Goal: Information Seeking & Learning: Learn about a topic

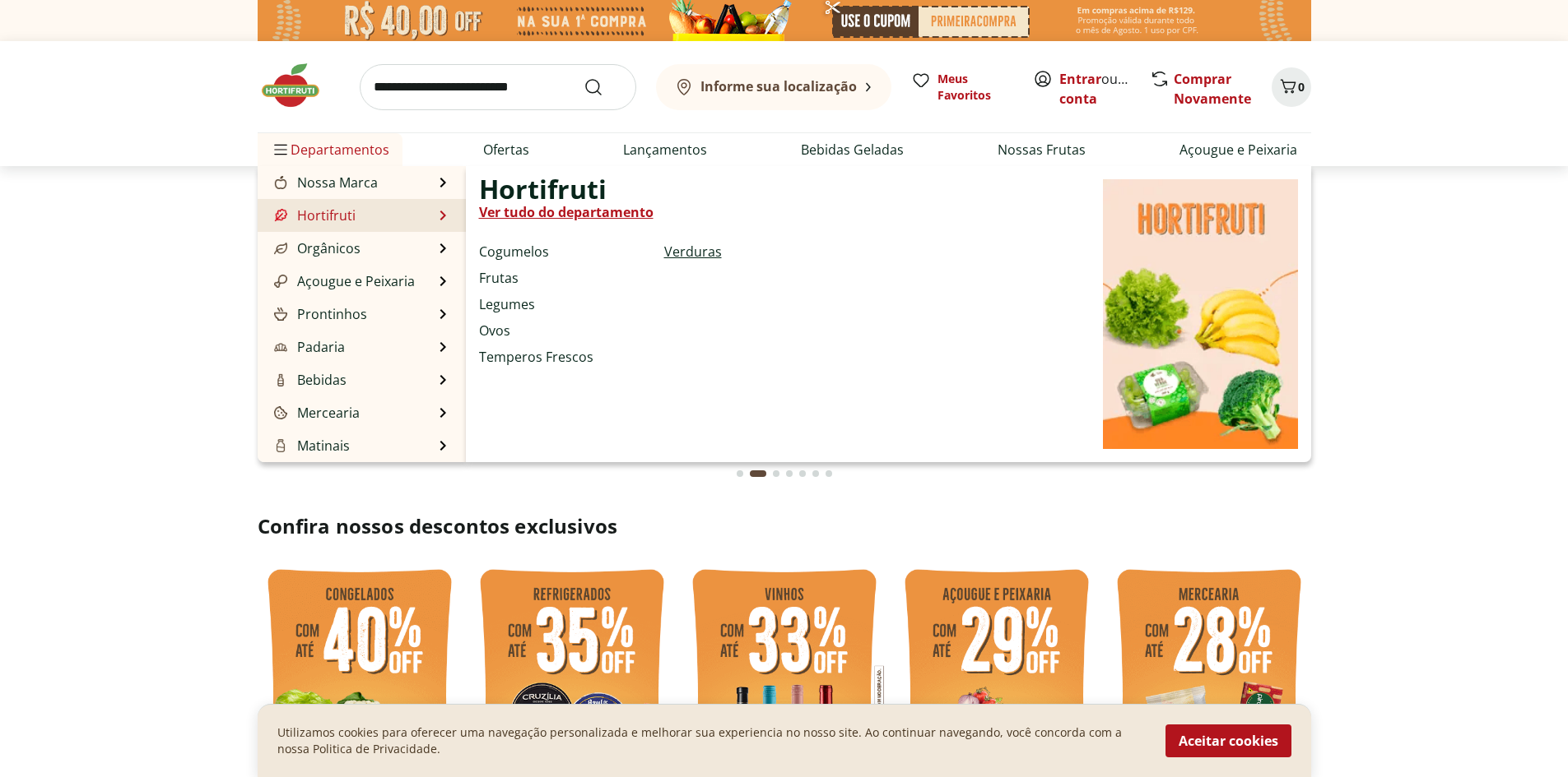
click at [683, 254] on link "Verduras" at bounding box center [693, 252] width 58 height 19
select select "**********"
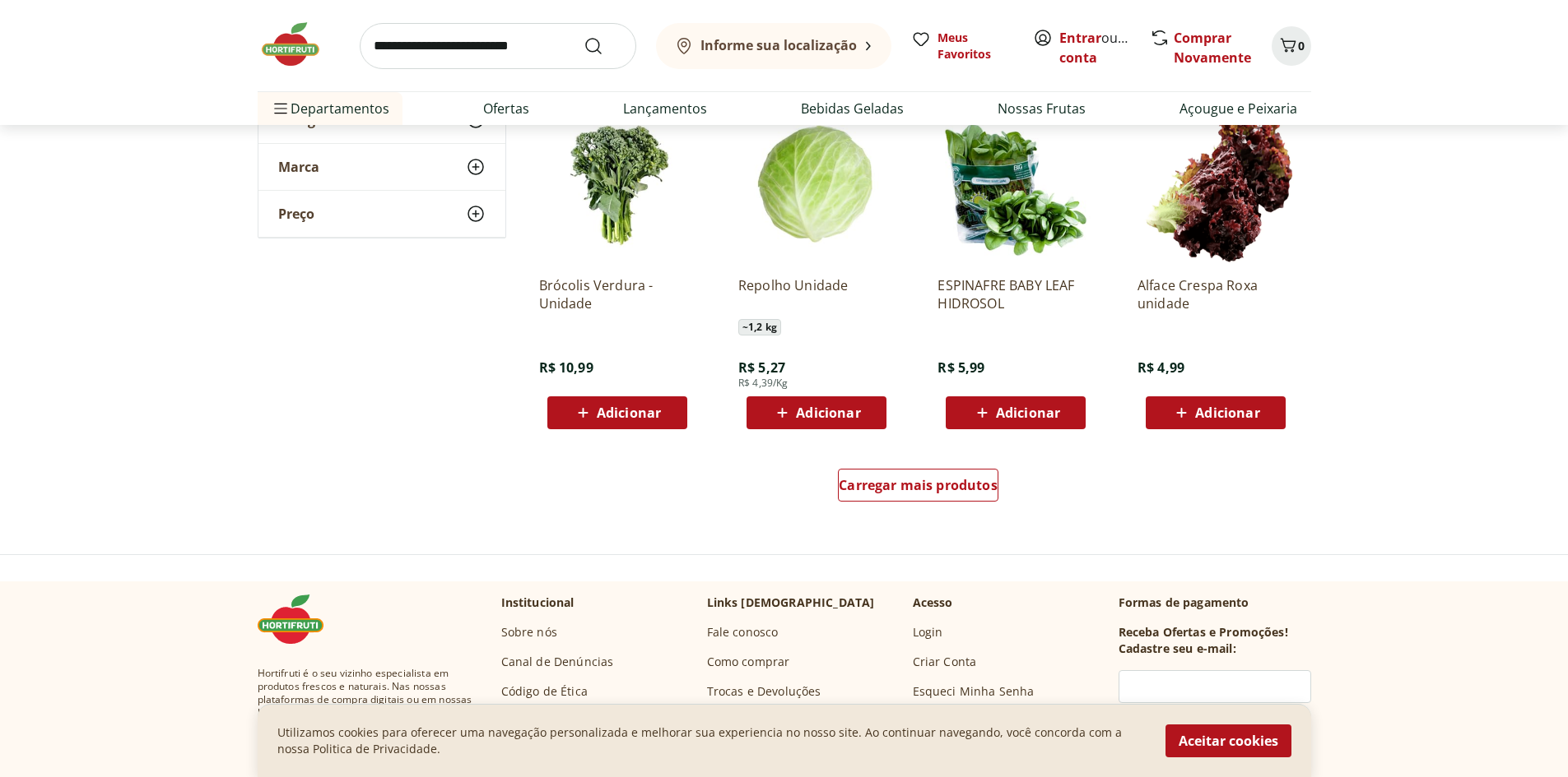
scroll to position [1152, 0]
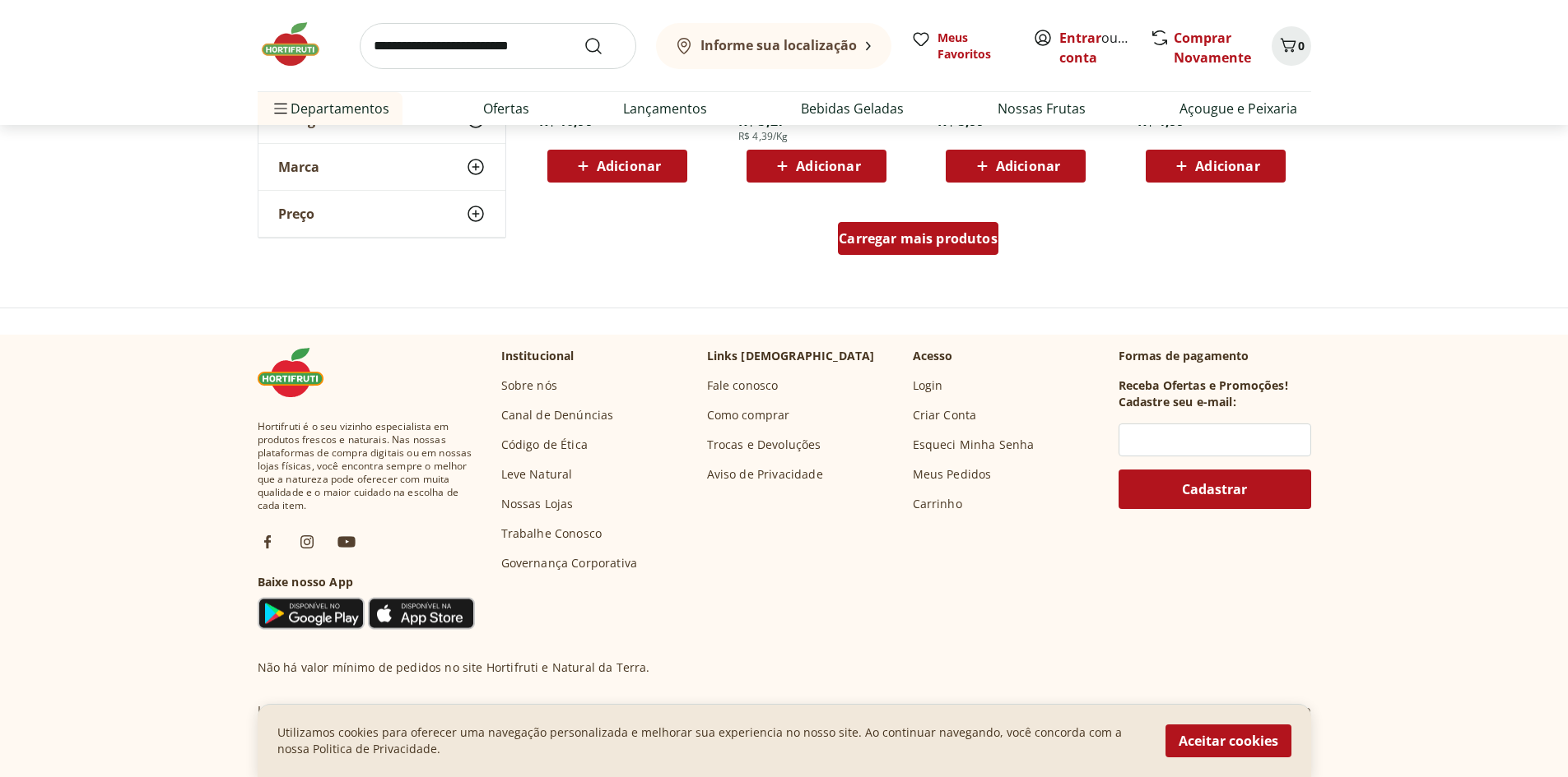
click at [961, 240] on span "Carregar mais produtos" at bounding box center [918, 238] width 159 height 14
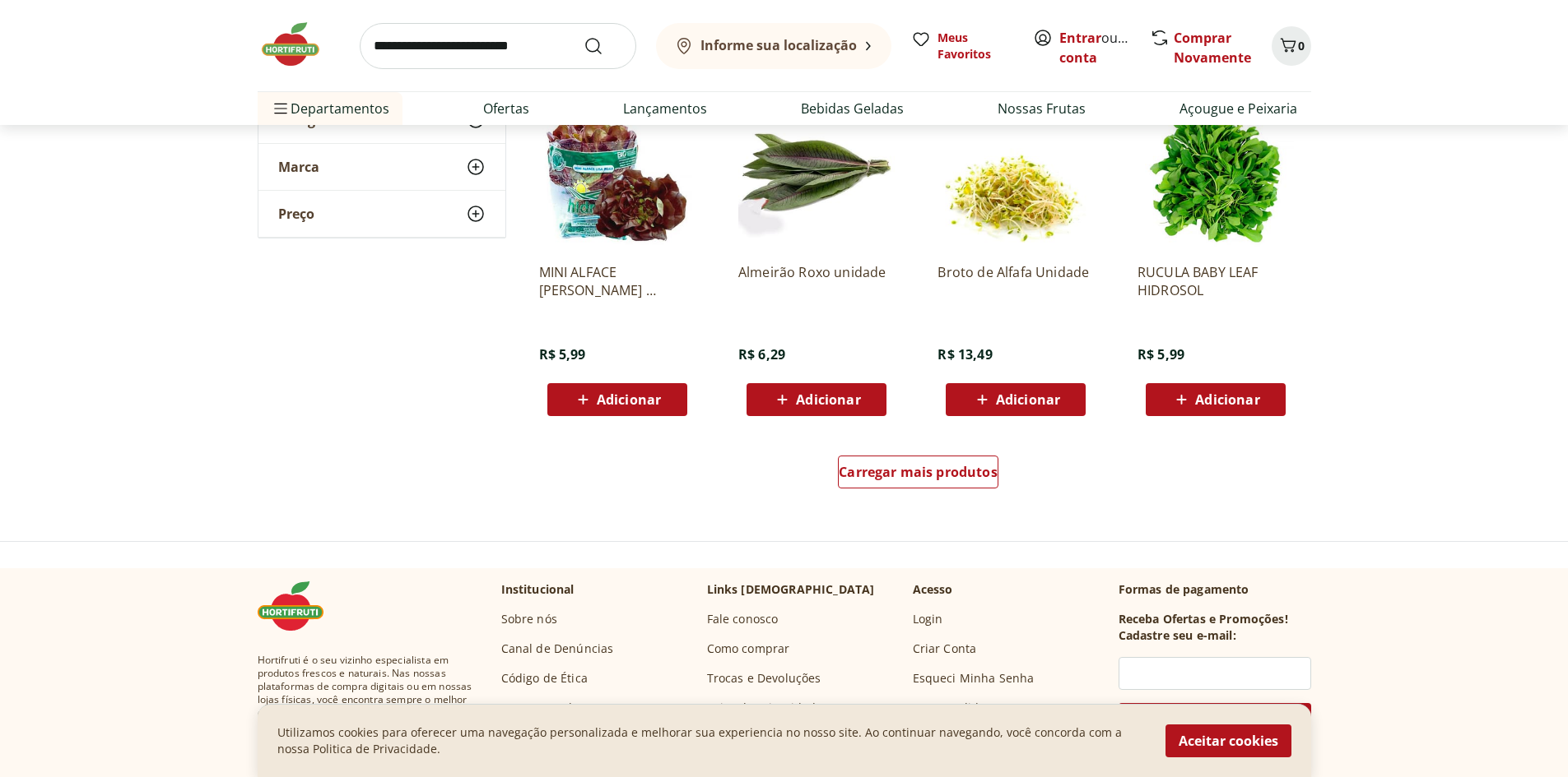
scroll to position [1892, 0]
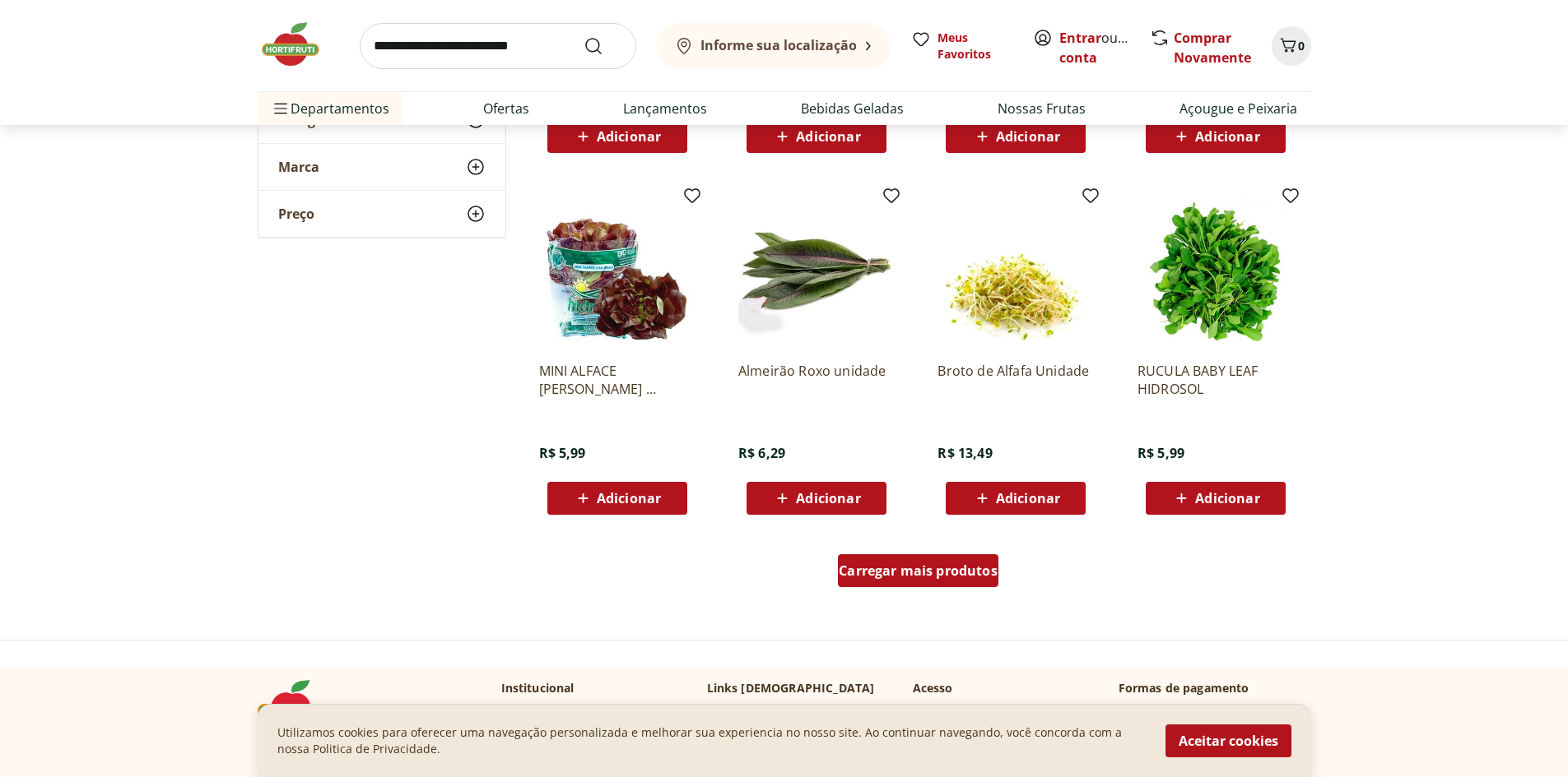
click at [934, 573] on span "Carregar mais produtos" at bounding box center [918, 571] width 159 height 14
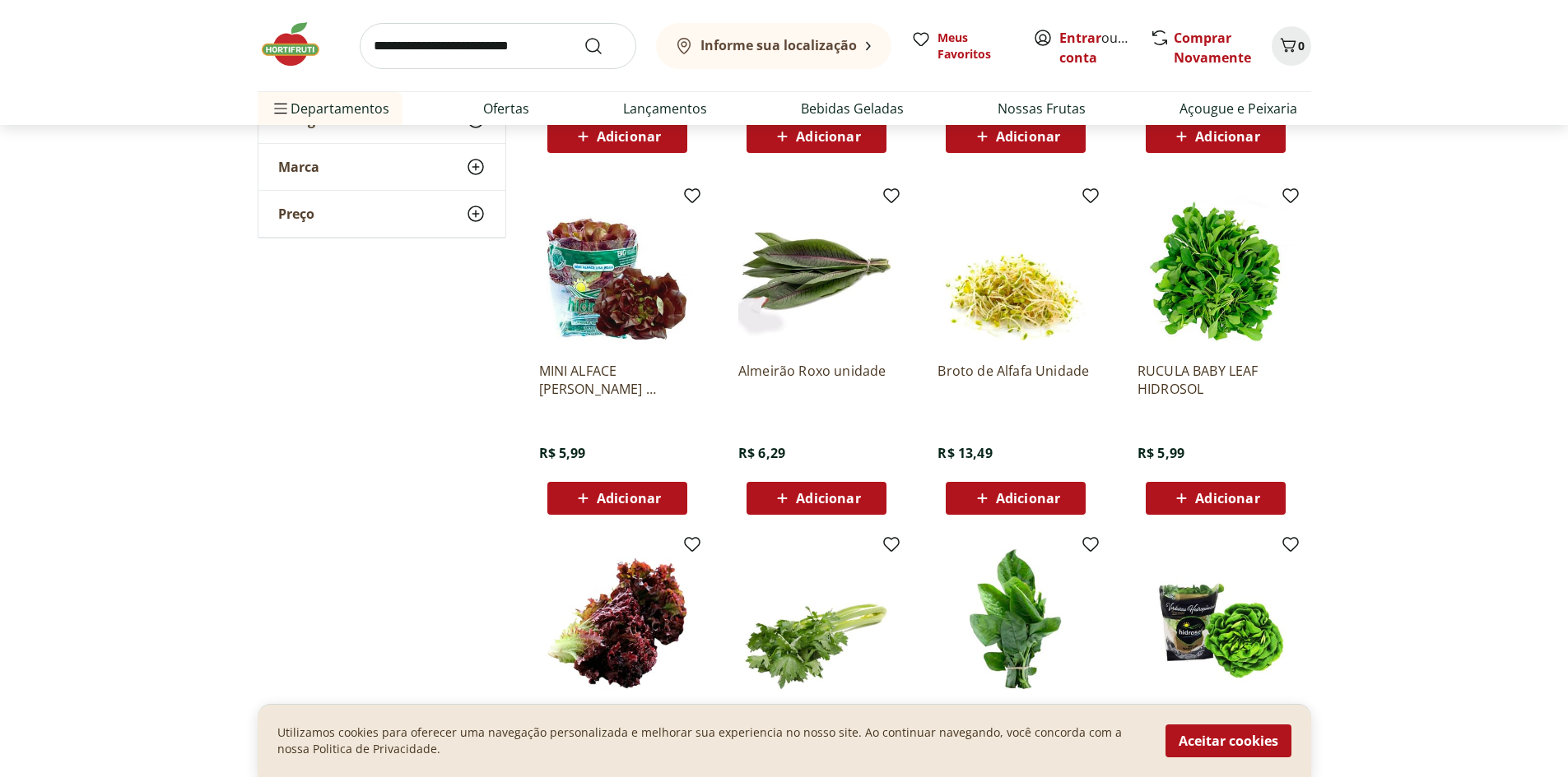
scroll to position [2221, 0]
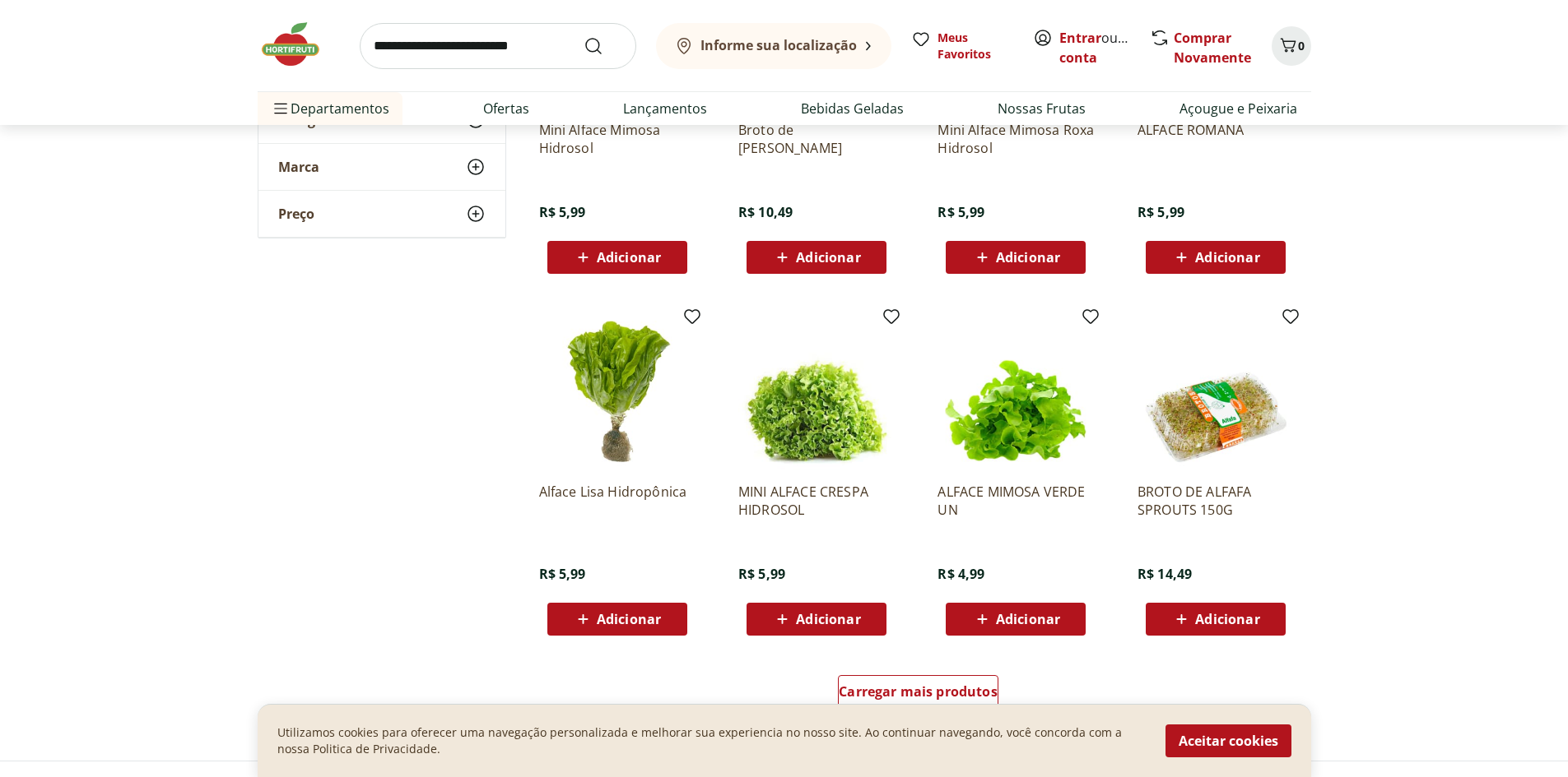
scroll to position [2879, 0]
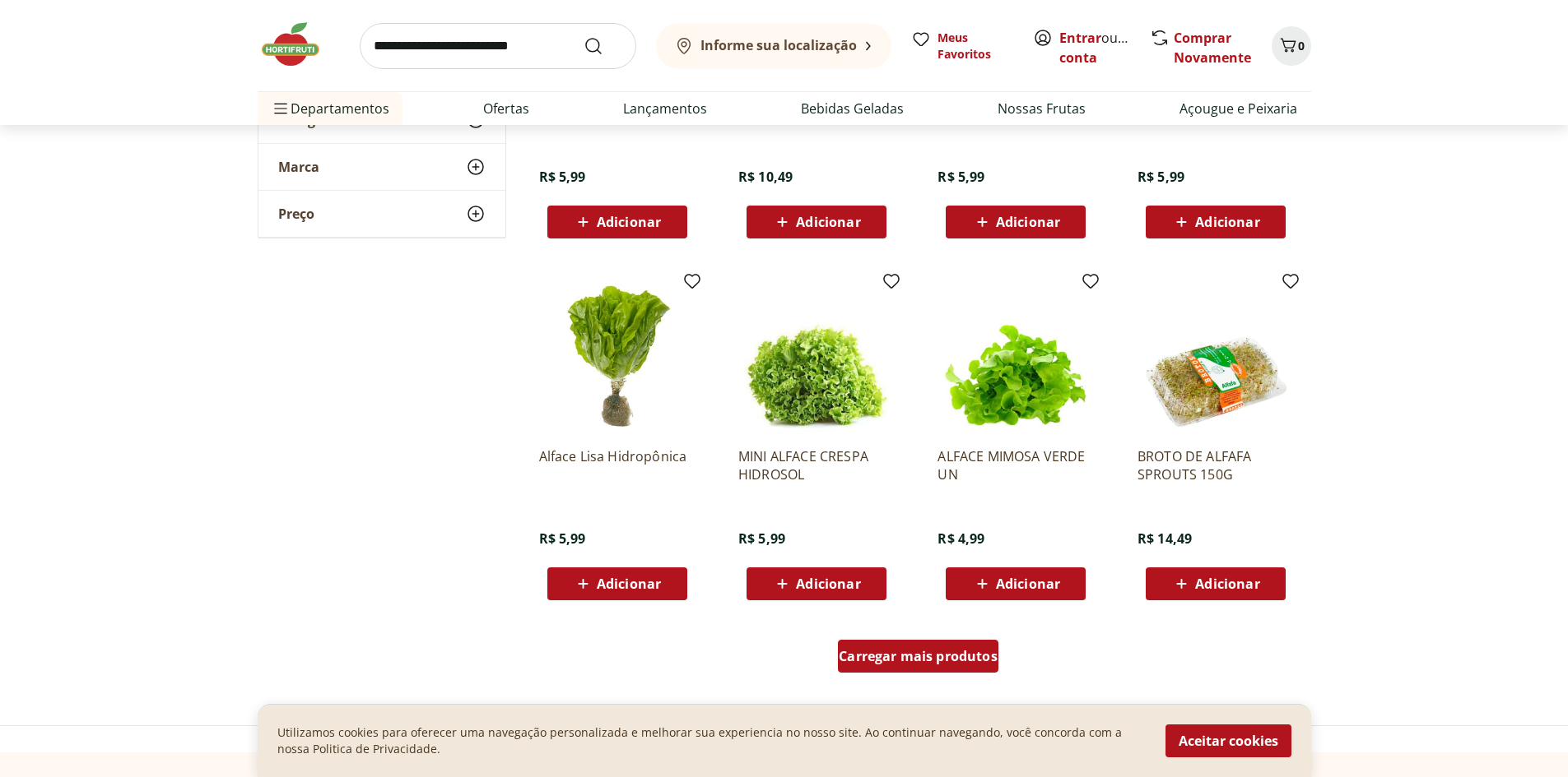
click at [919, 660] on span "Carregar mais produtos" at bounding box center [918, 656] width 159 height 14
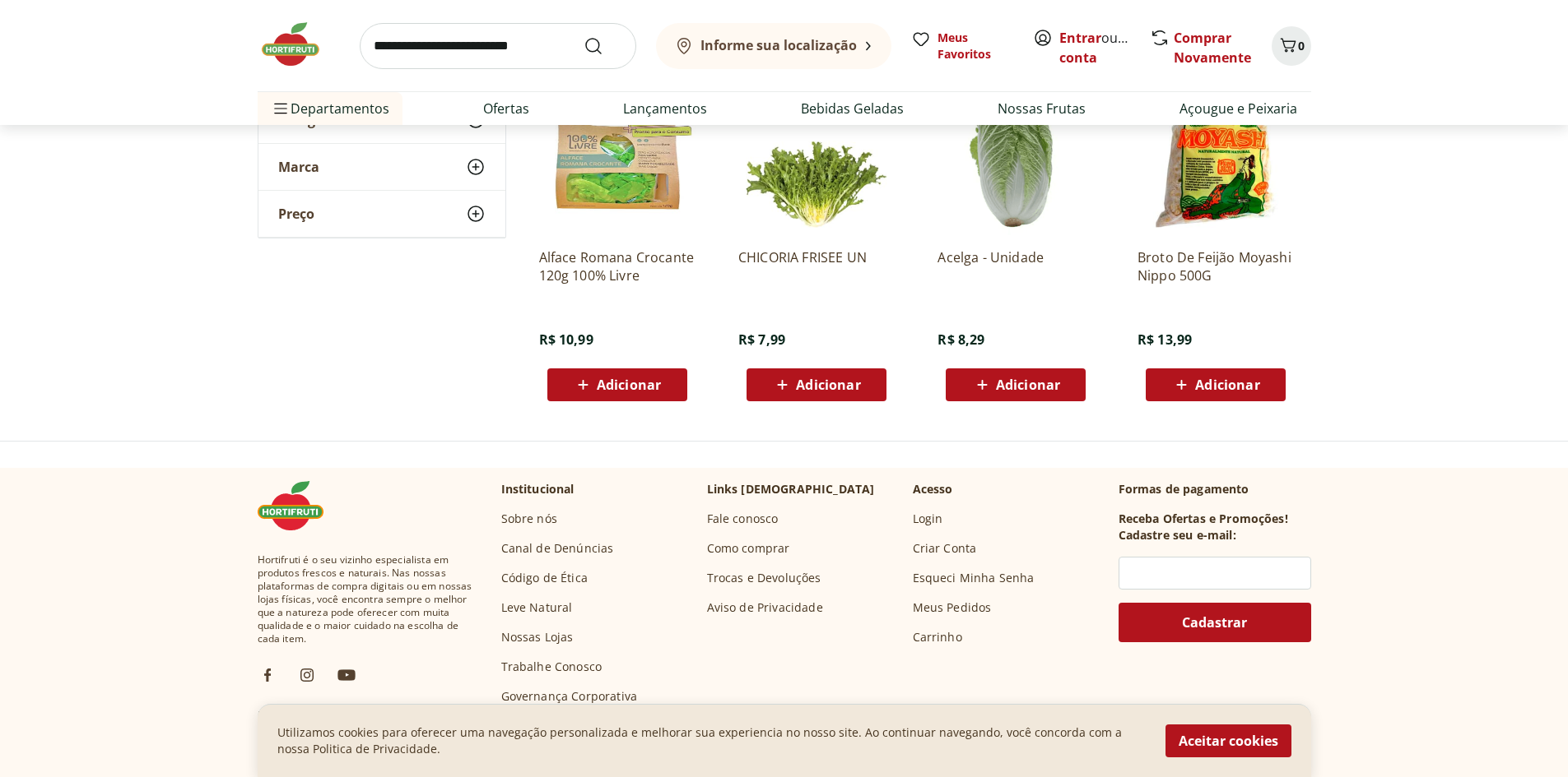
scroll to position [3538, 0]
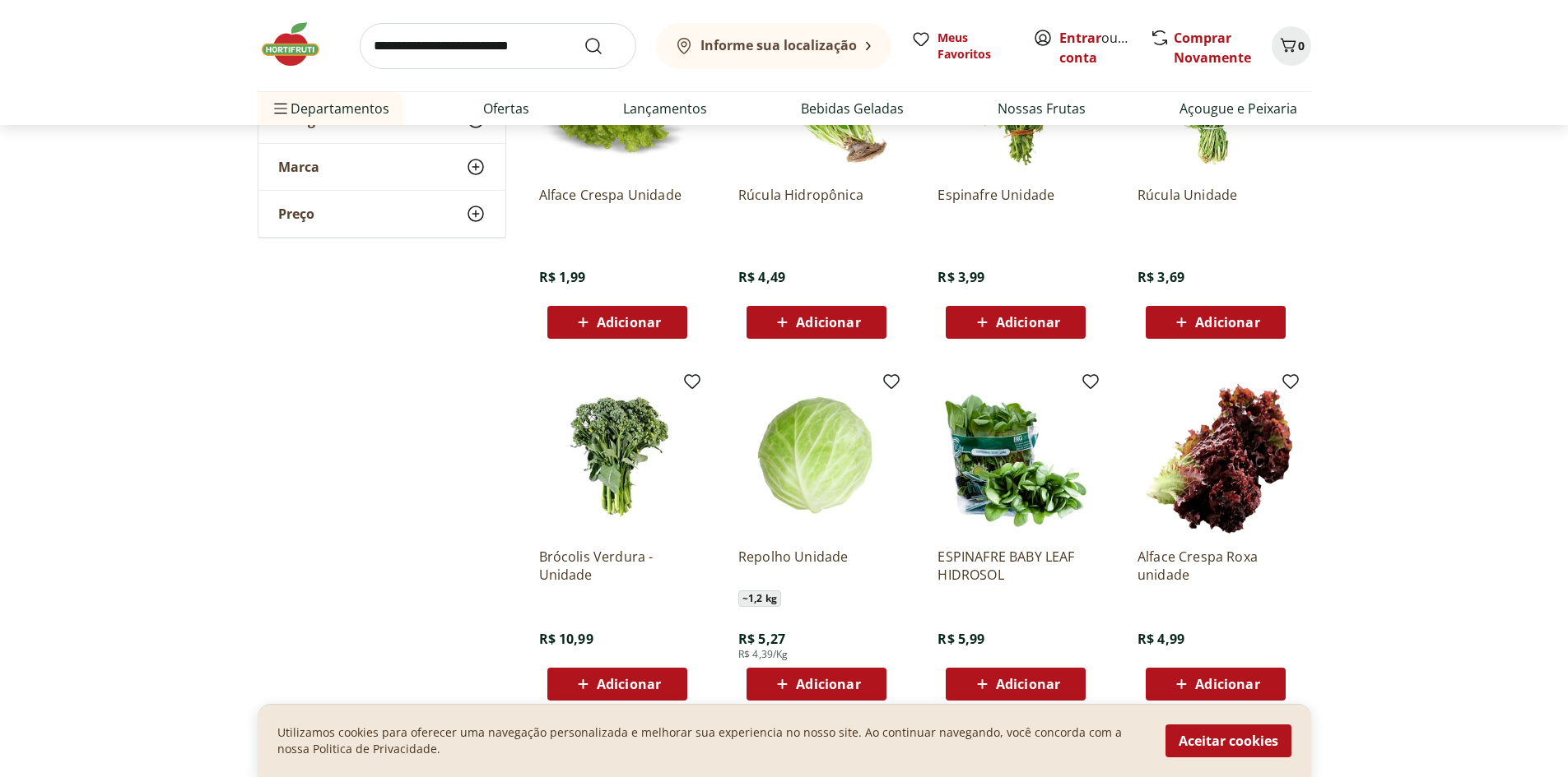
scroll to position [905, 0]
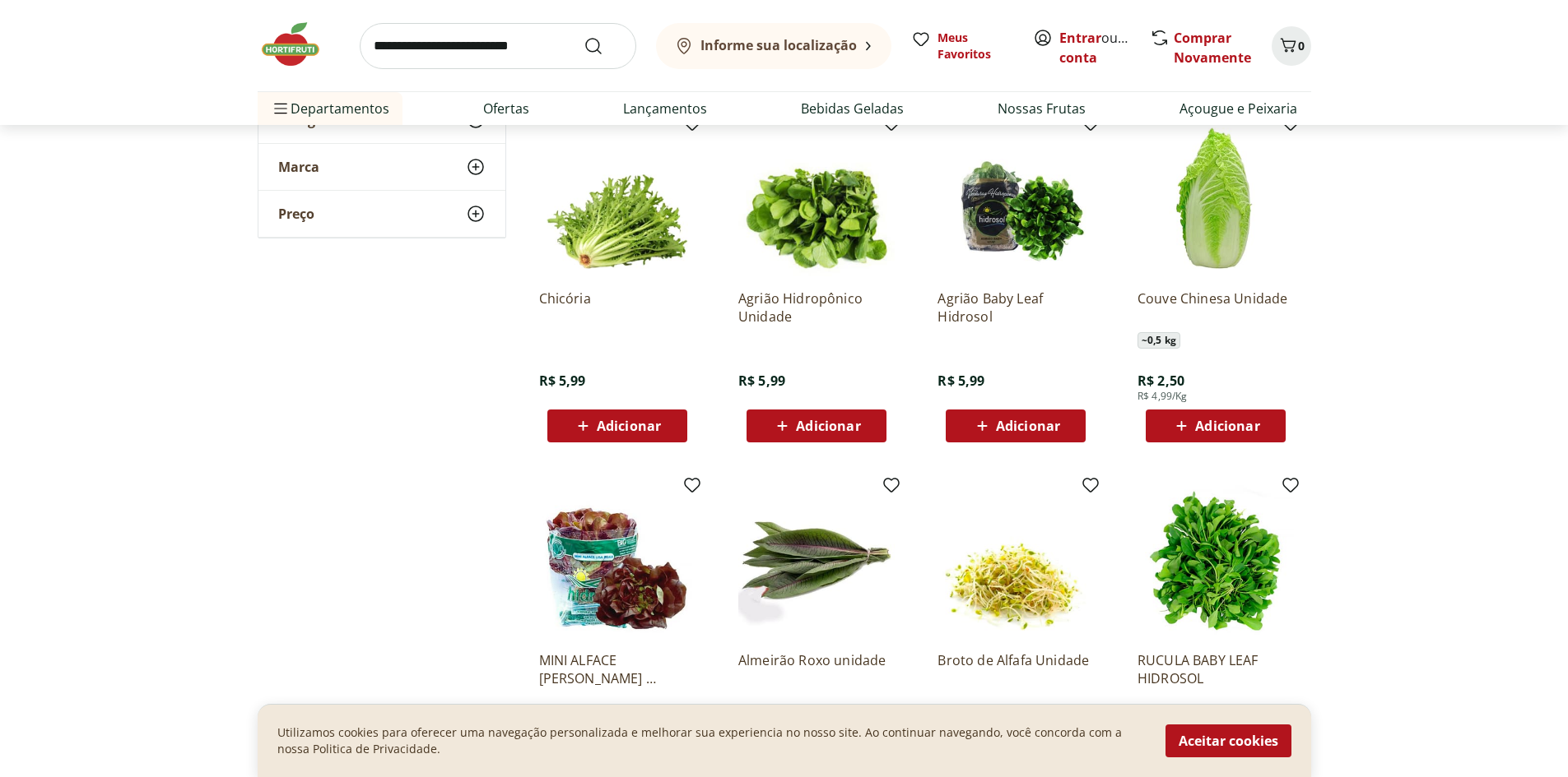
scroll to position [1399, 0]
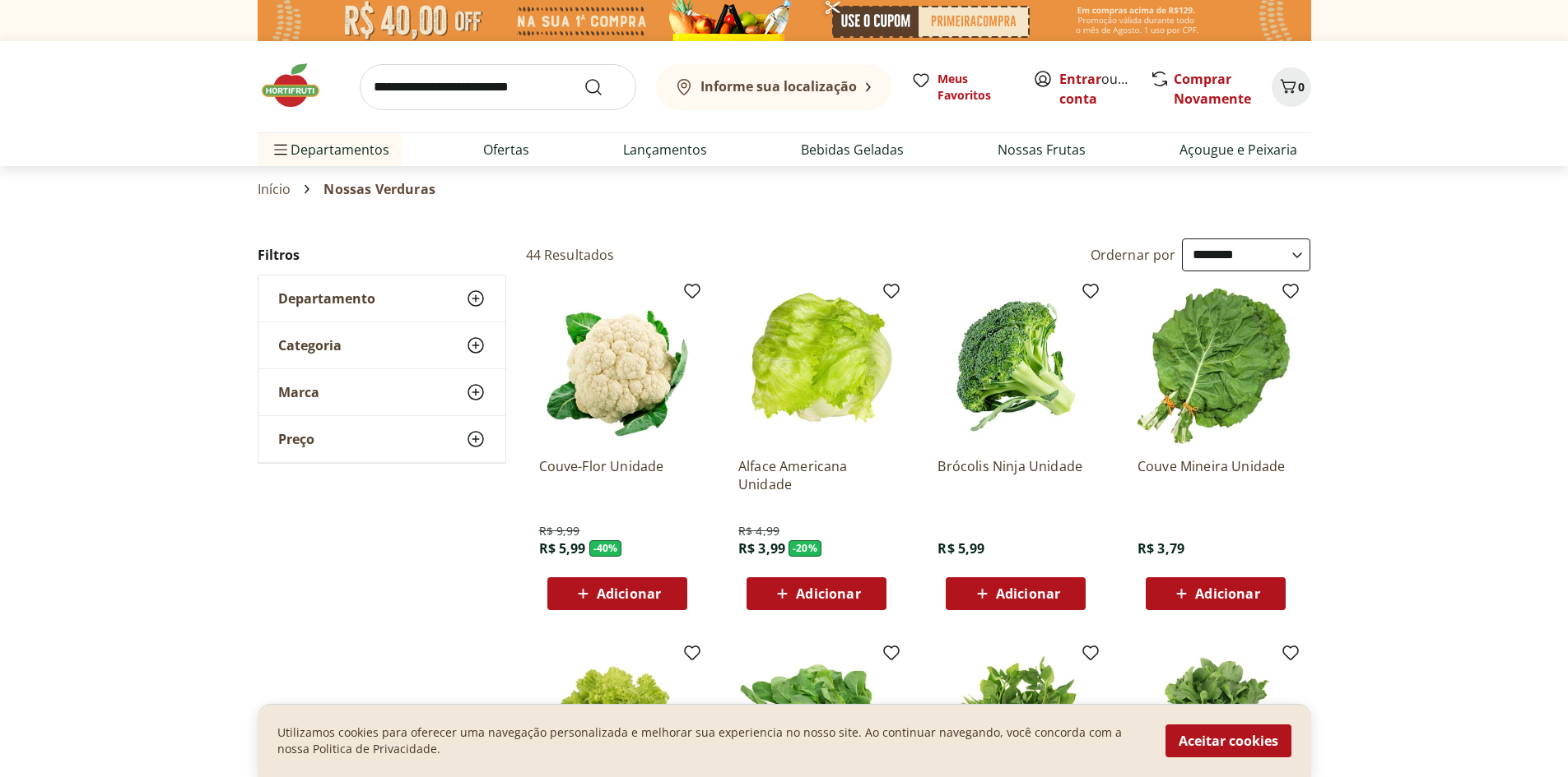
click at [466, 92] on input "search" at bounding box center [497, 87] width 276 height 46
type input "**********"
click at [583, 77] on button "Submit Search" at bounding box center [602, 87] width 40 height 19
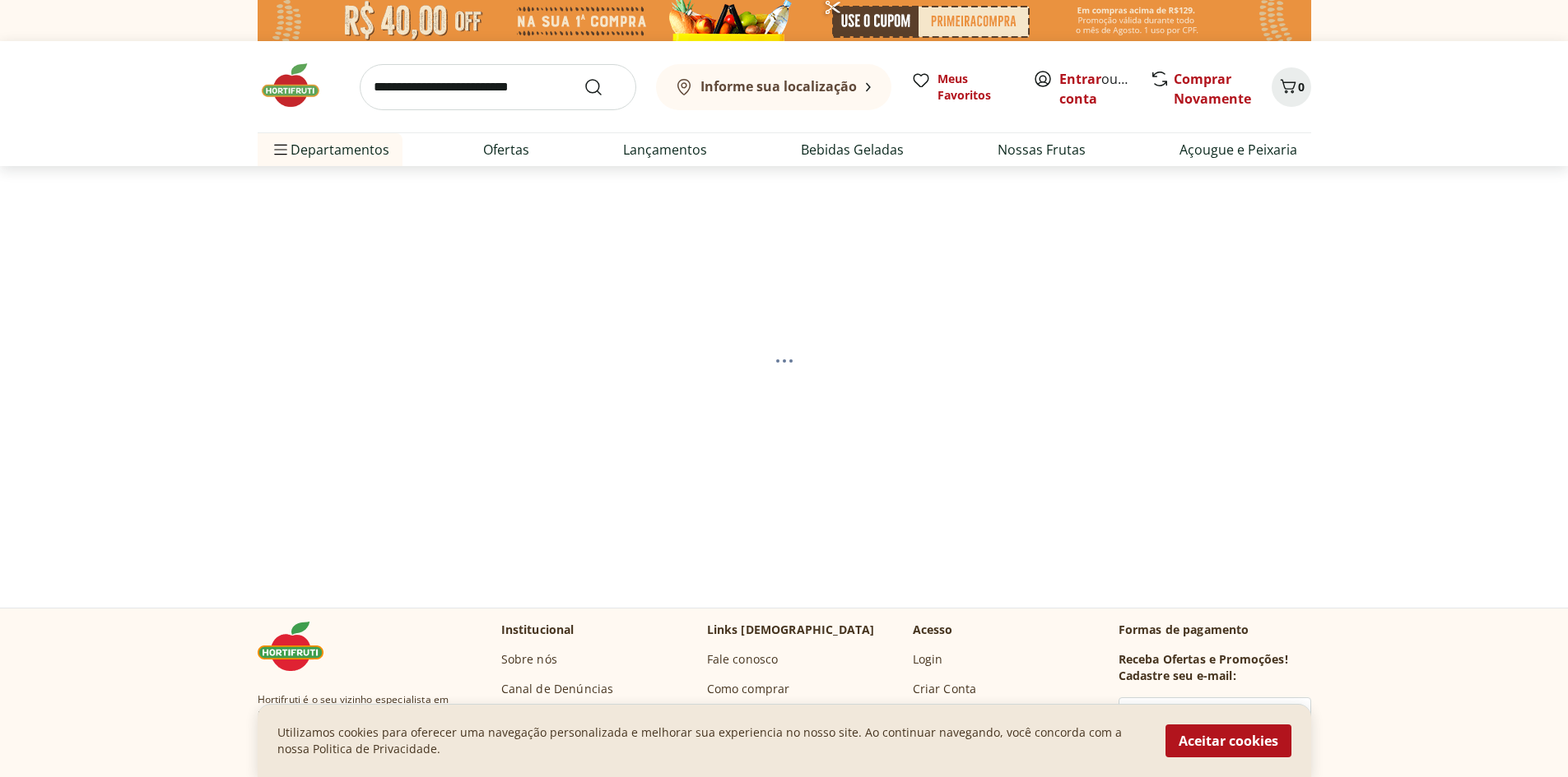
select select "**********"
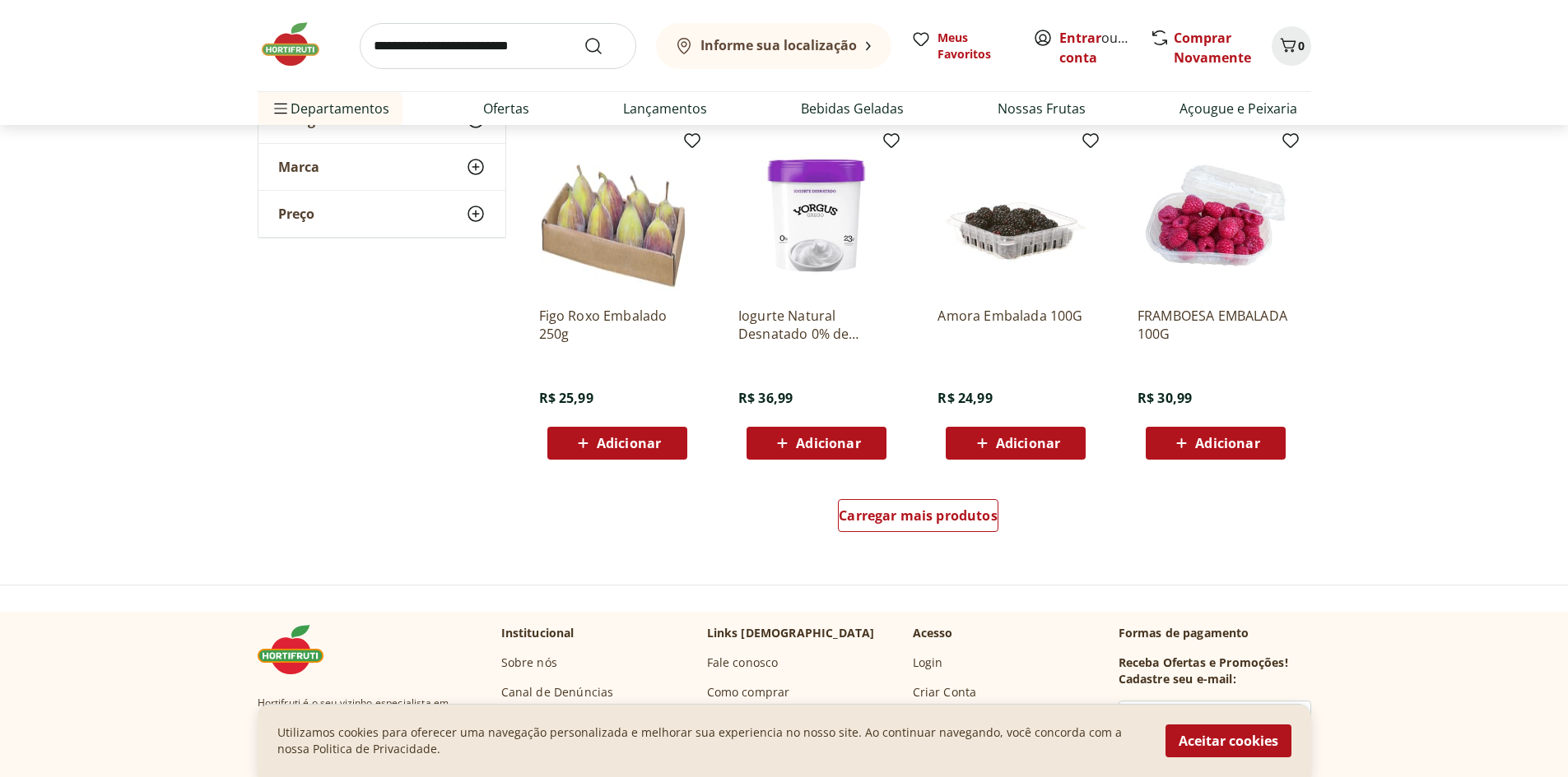
scroll to position [1069, 0]
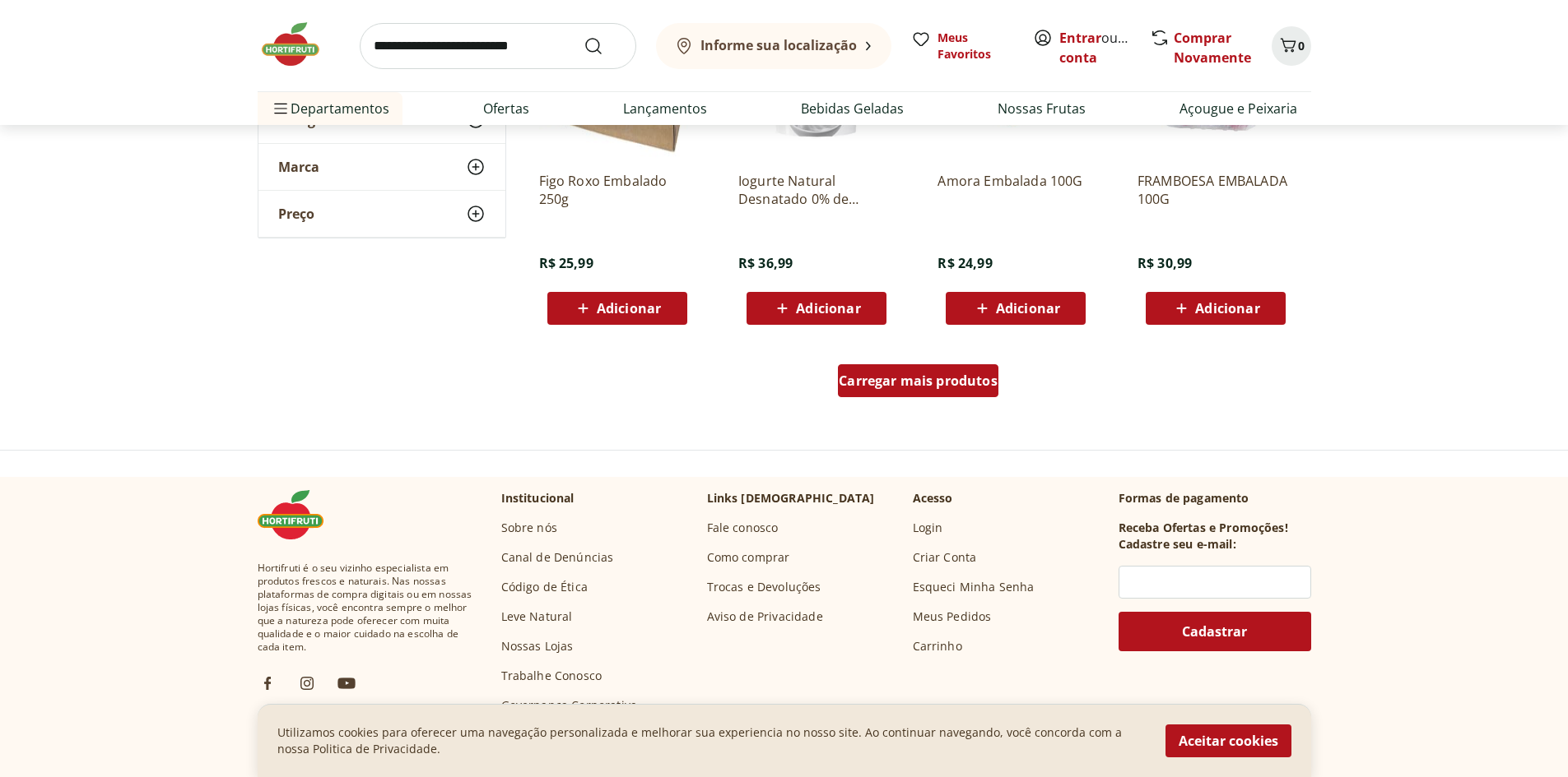
click at [962, 381] on span "Carregar mais produtos" at bounding box center [918, 381] width 159 height 14
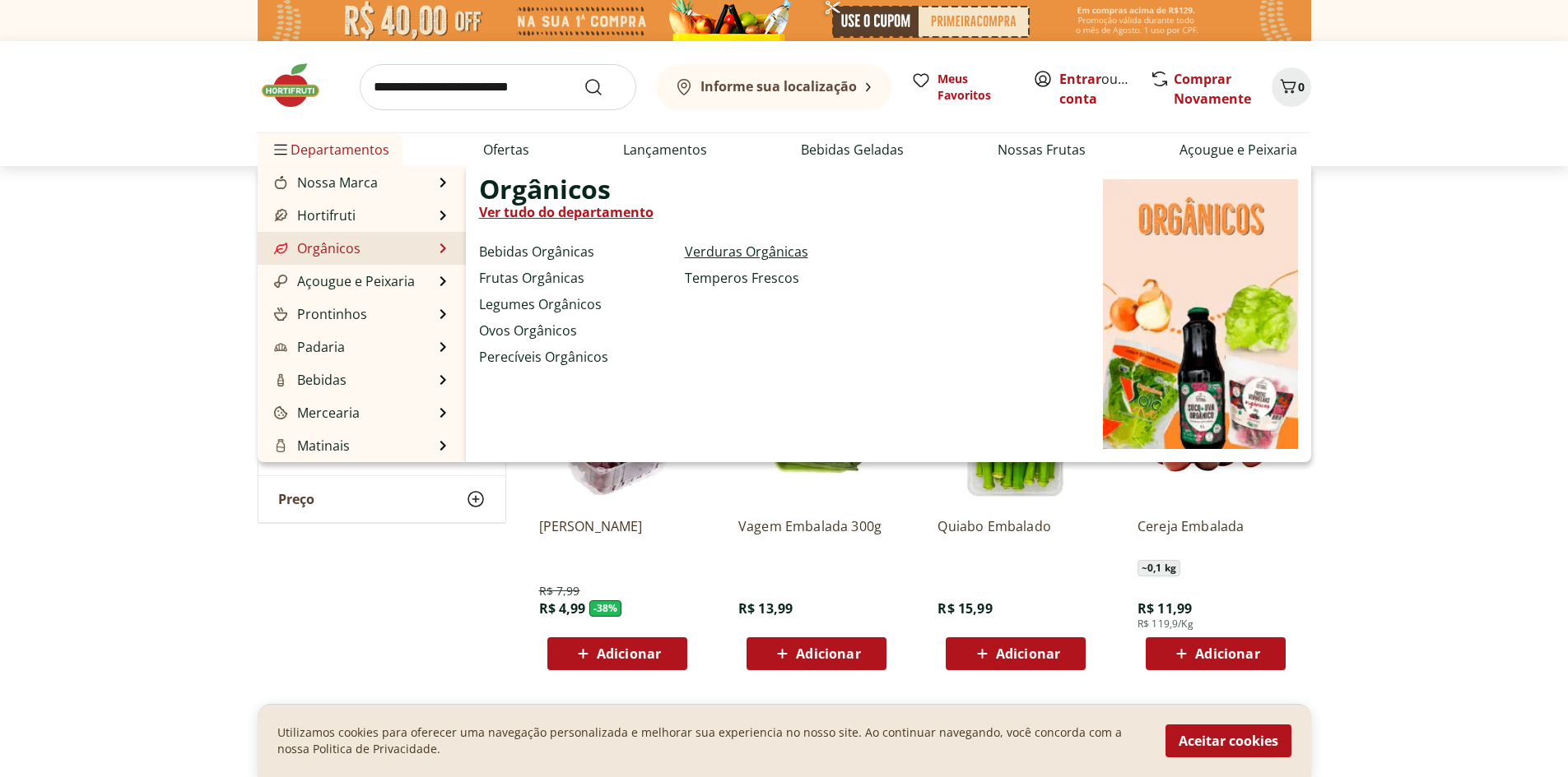
click at [735, 253] on link "Verduras Orgânicas" at bounding box center [746, 252] width 124 height 19
select select "**********"
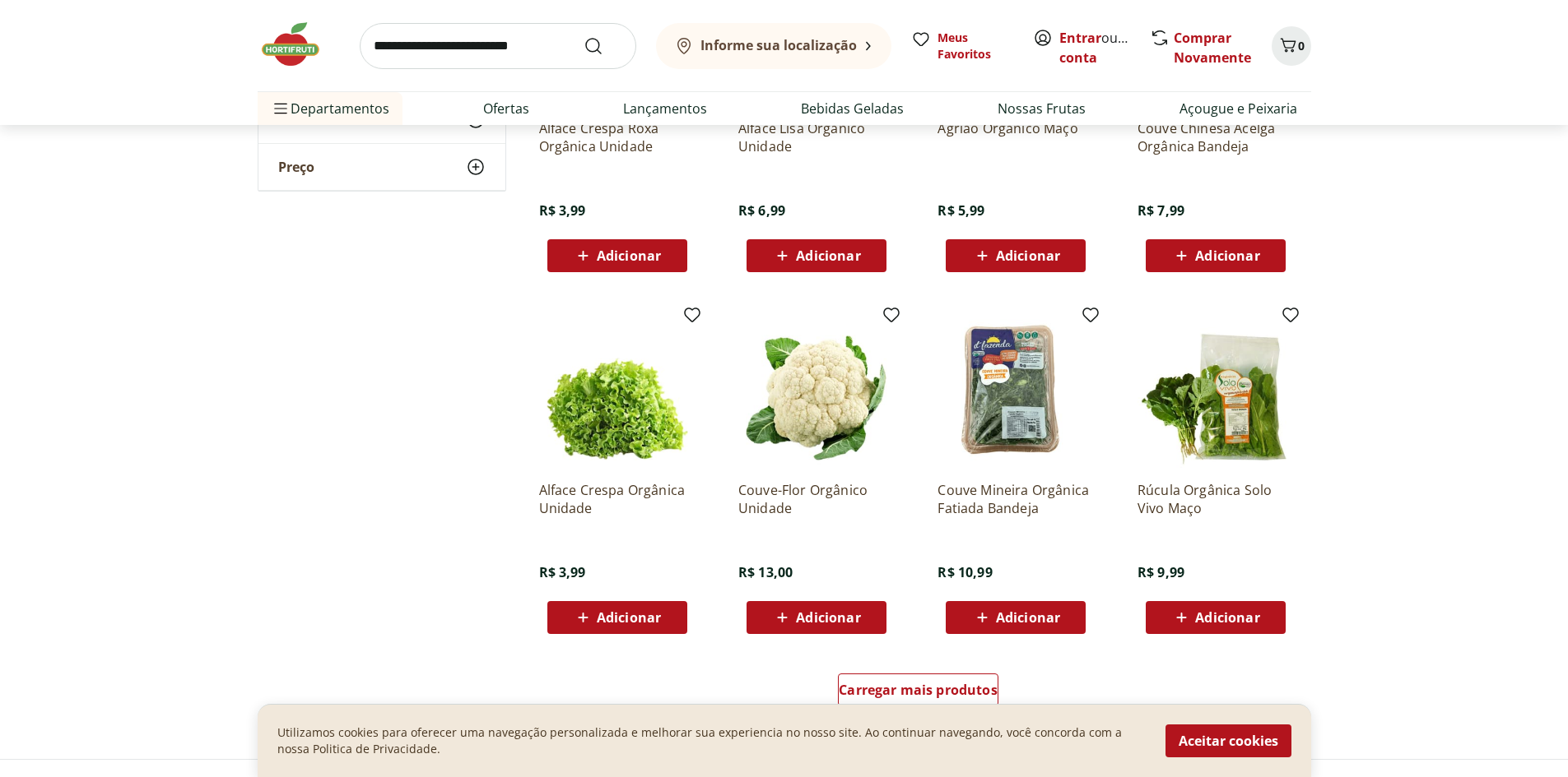
scroll to position [822, 0]
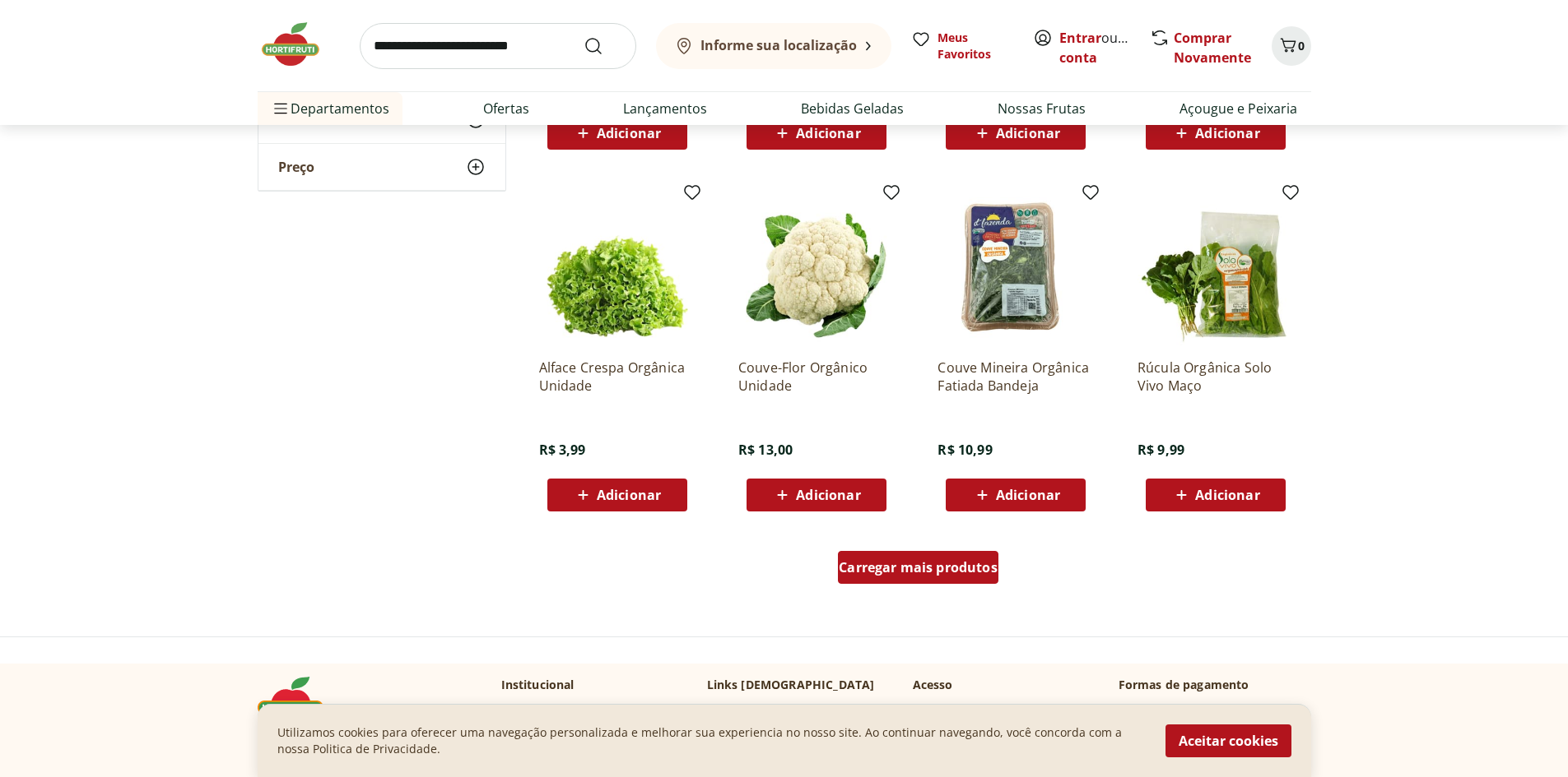
click at [950, 566] on span "Carregar mais produtos" at bounding box center [918, 568] width 159 height 14
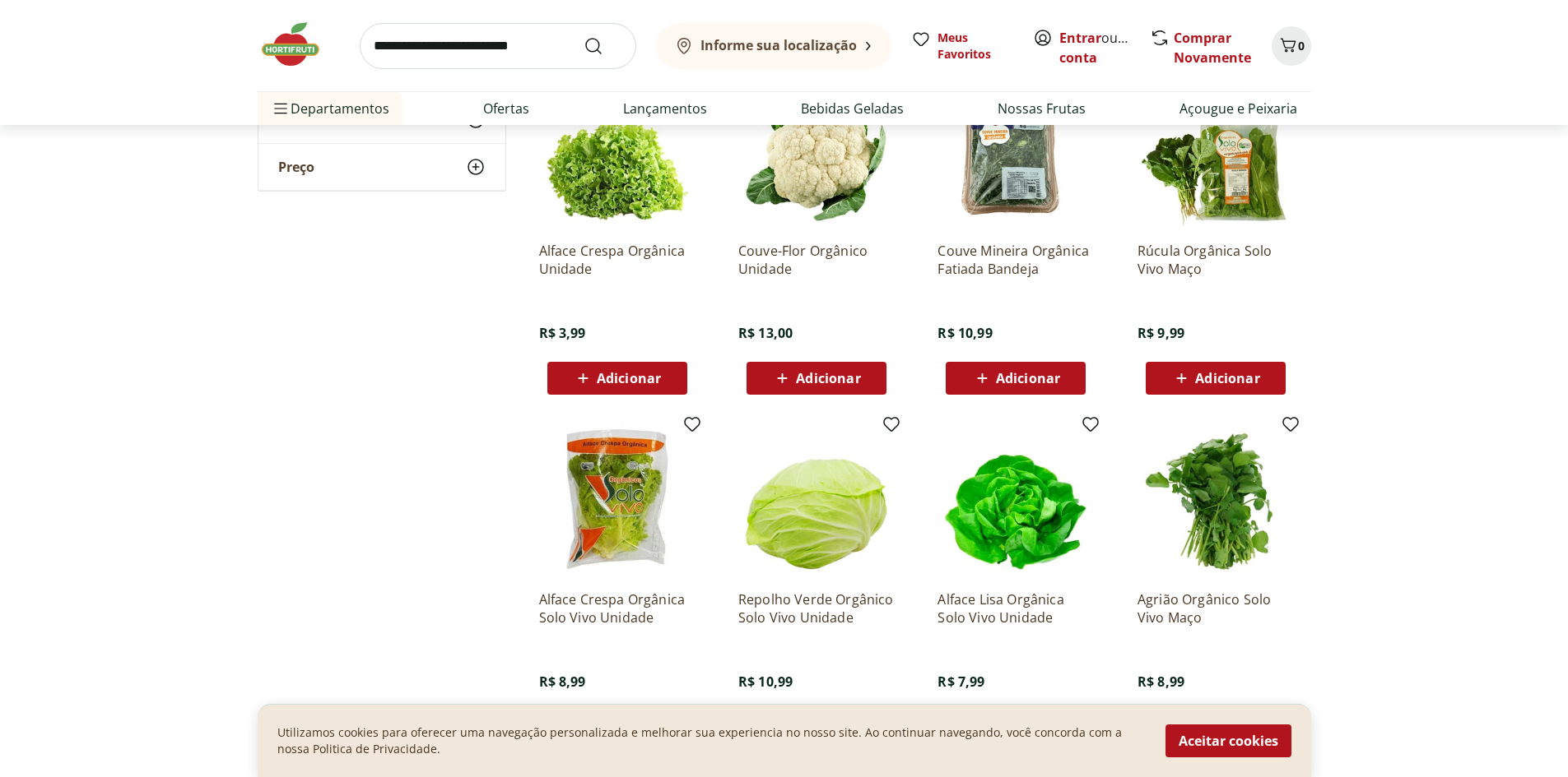
scroll to position [1152, 0]
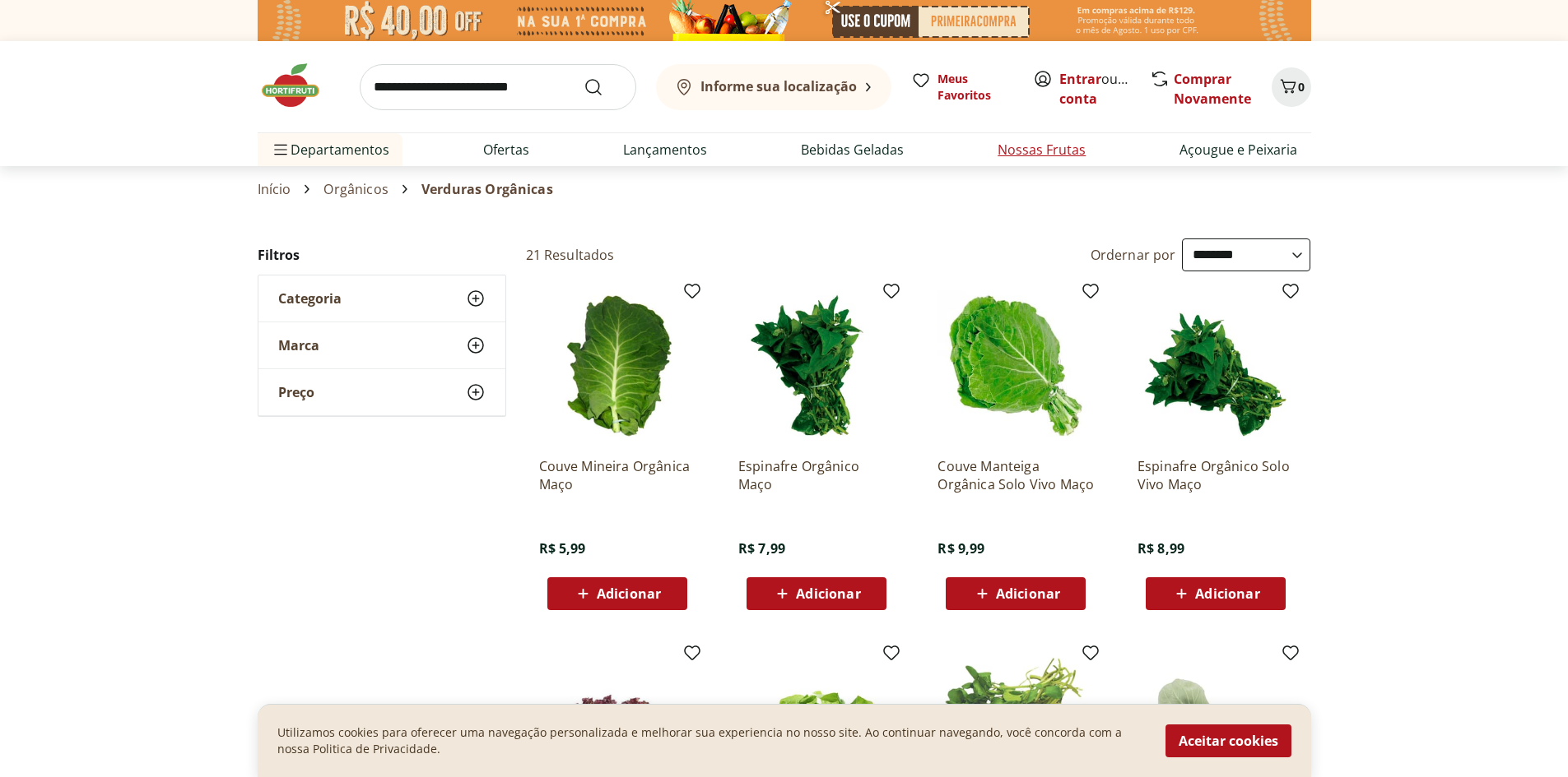
click at [1006, 150] on link "Nossas Frutas" at bounding box center [1041, 150] width 88 height 19
select select "**********"
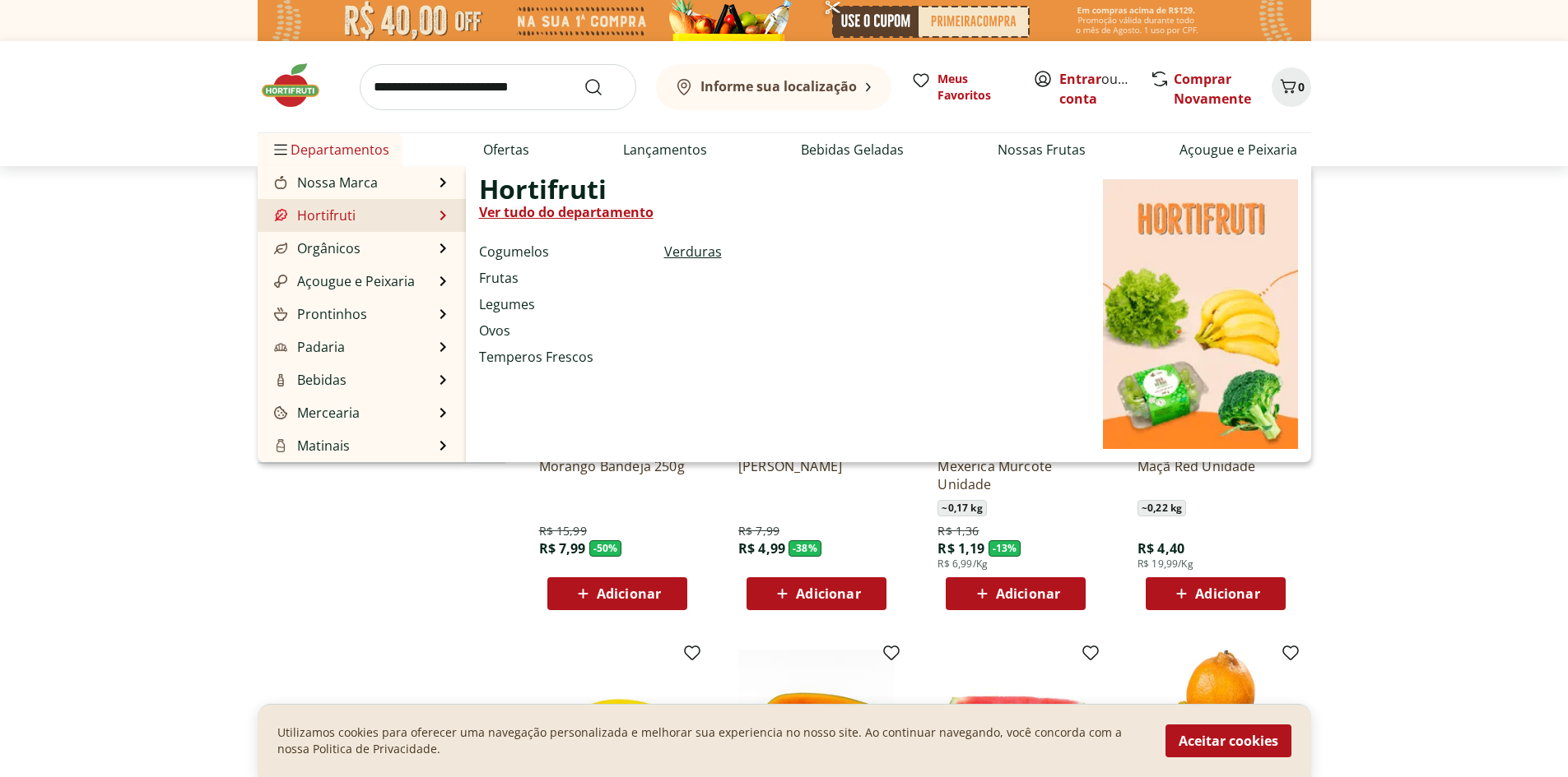
click at [683, 254] on link "Verduras" at bounding box center [693, 252] width 58 height 19
select select "**********"
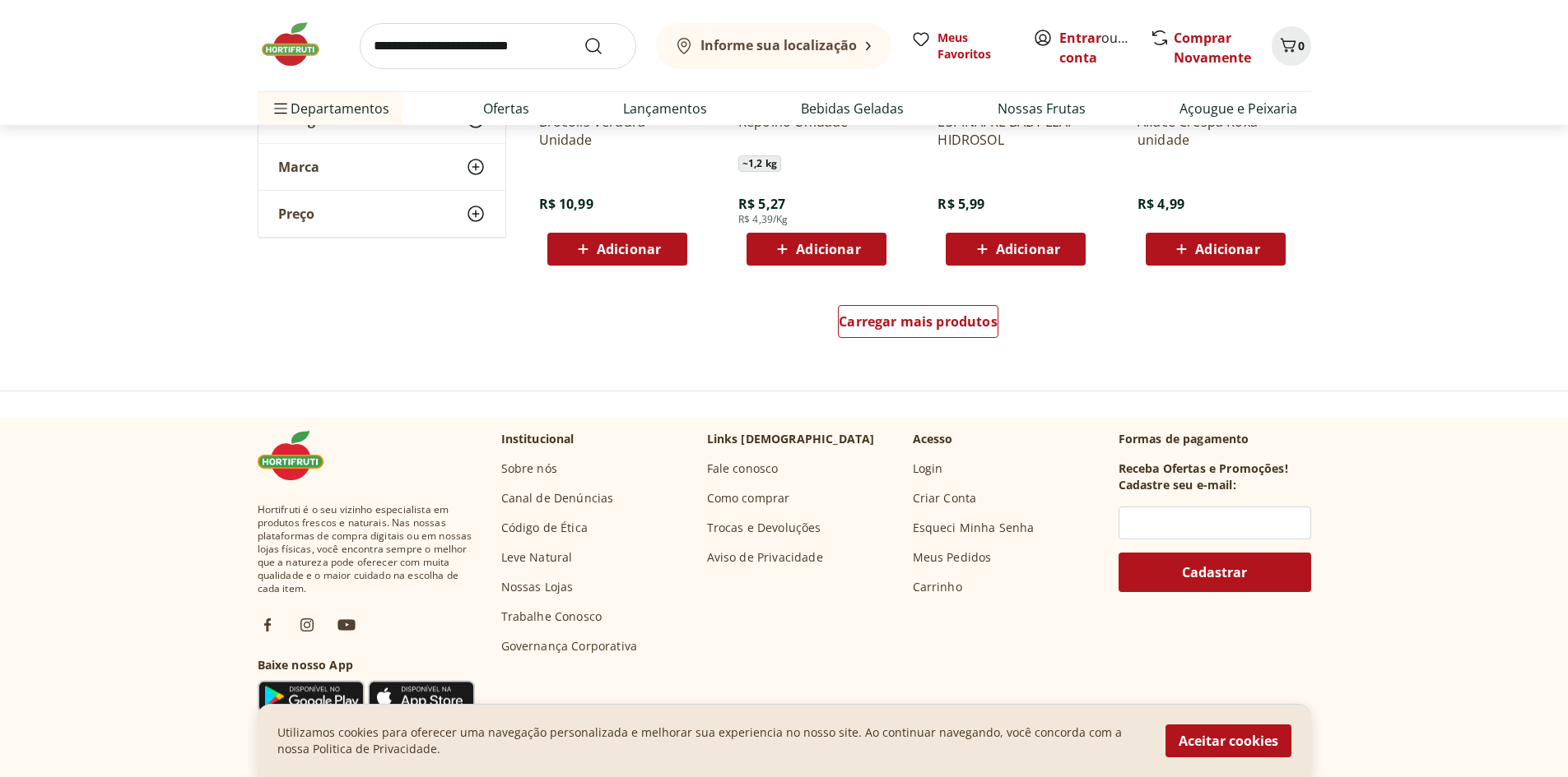
scroll to position [1069, 0]
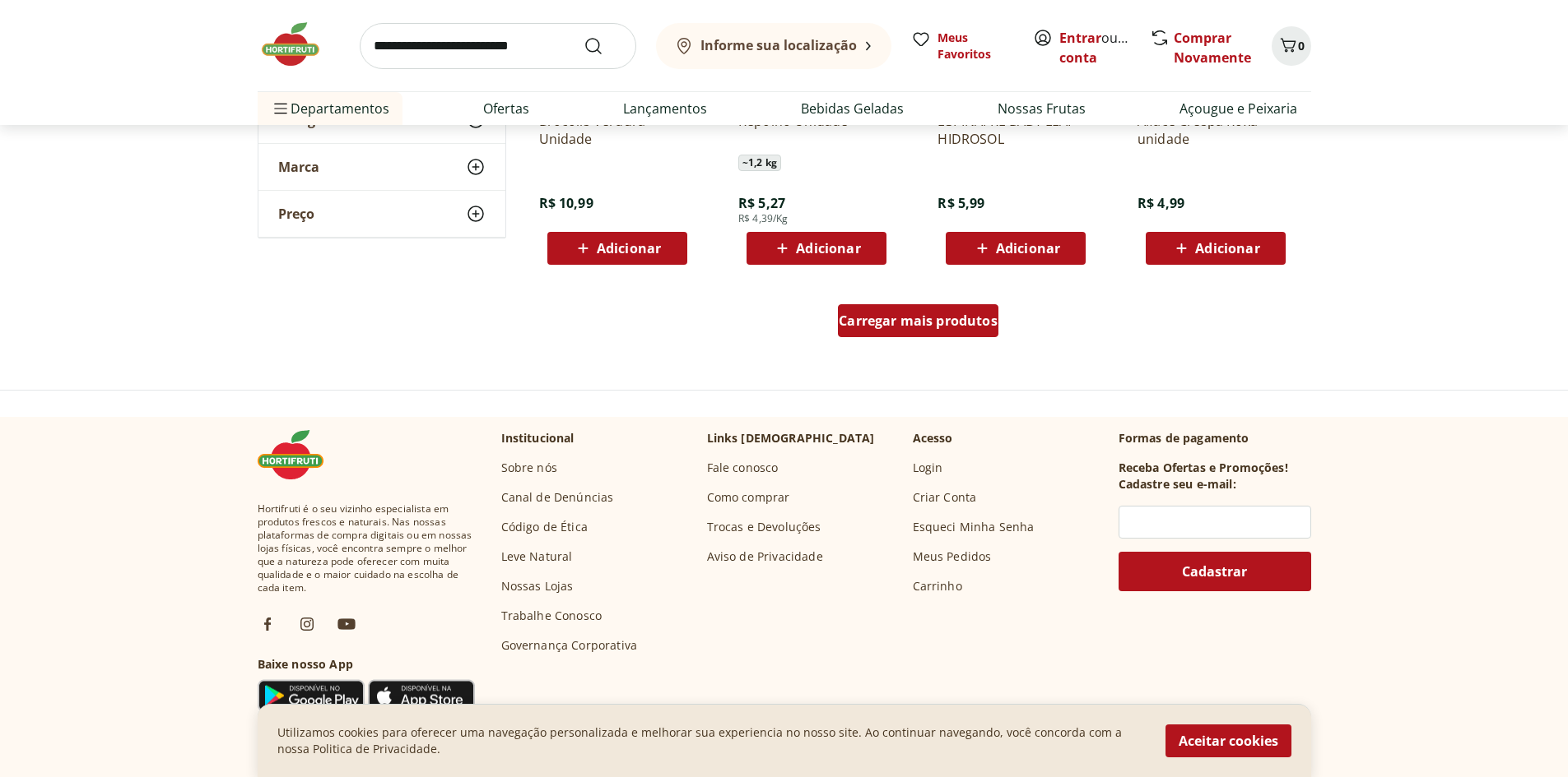
click at [956, 322] on span "Carregar mais produtos" at bounding box center [918, 321] width 159 height 14
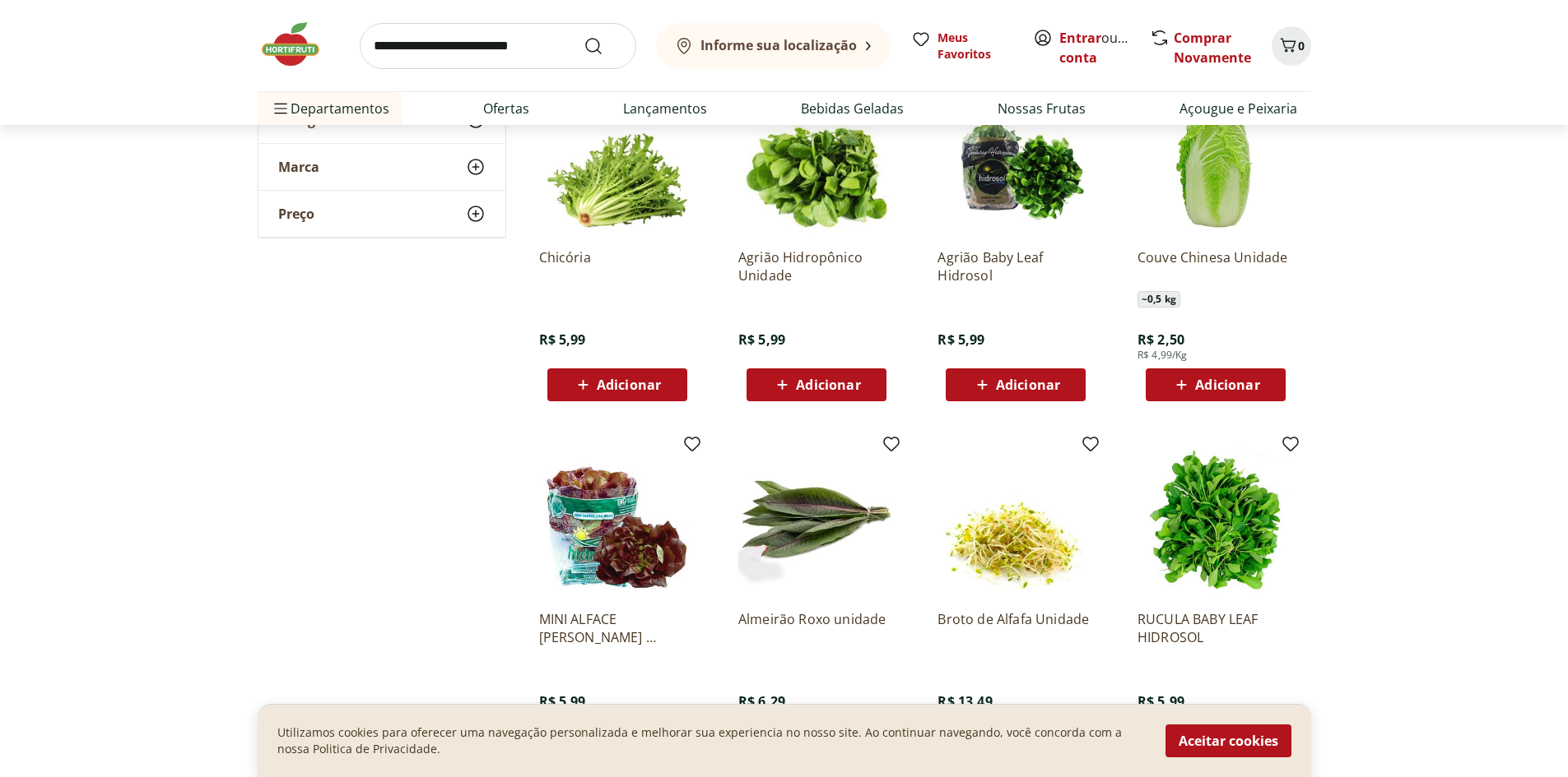
scroll to position [1646, 0]
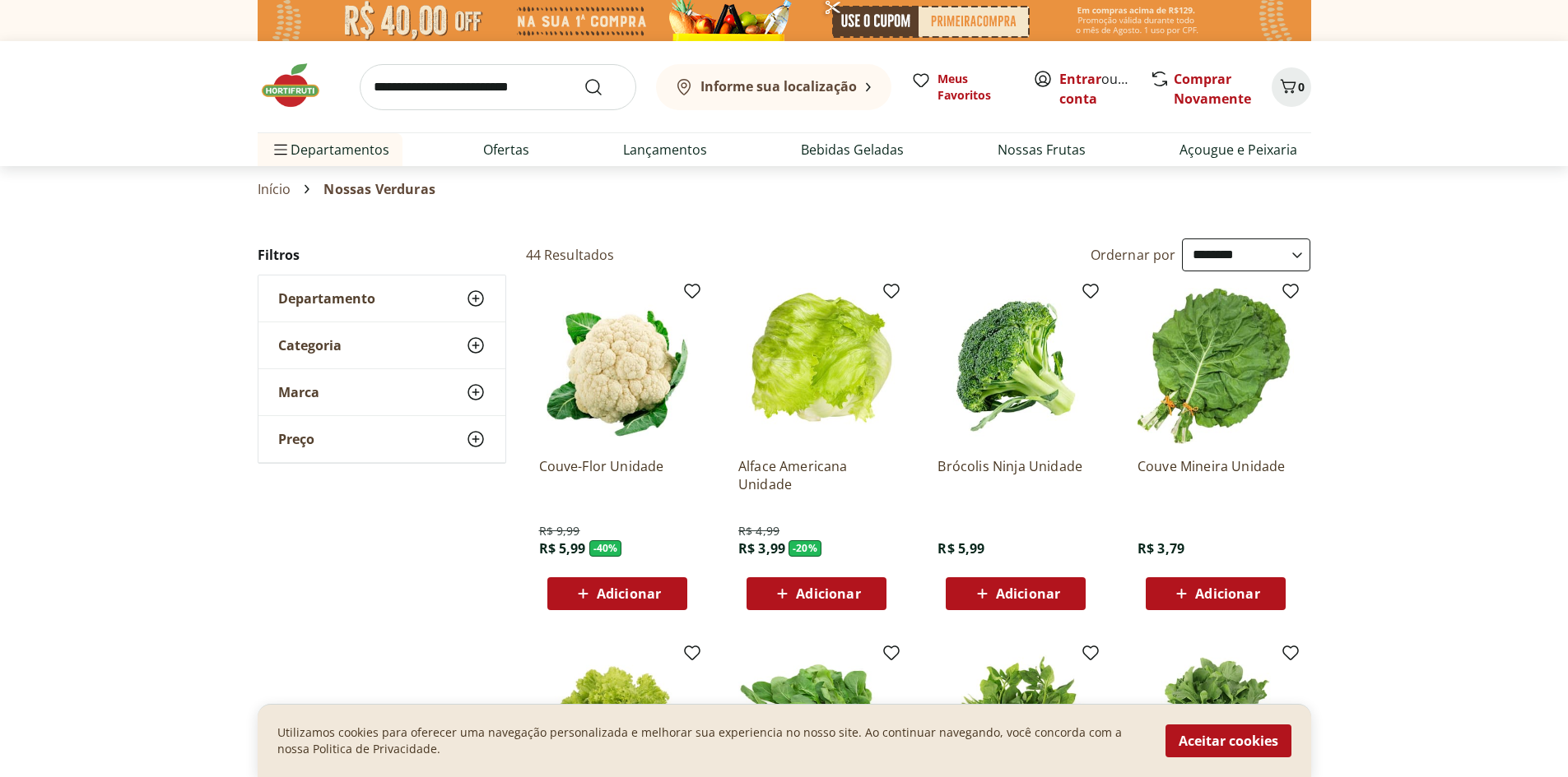
select select "**********"
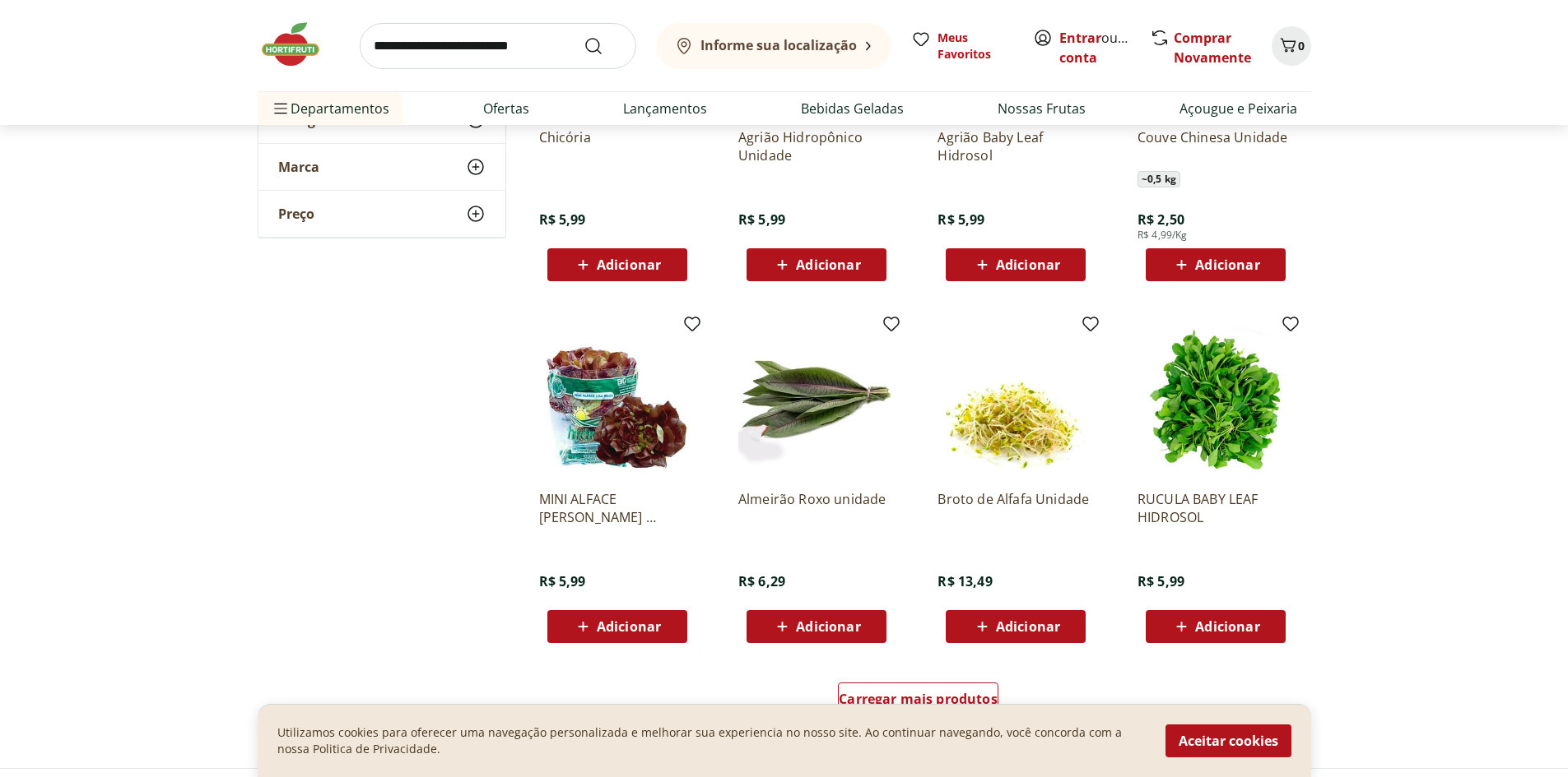
scroll to position [2057, 0]
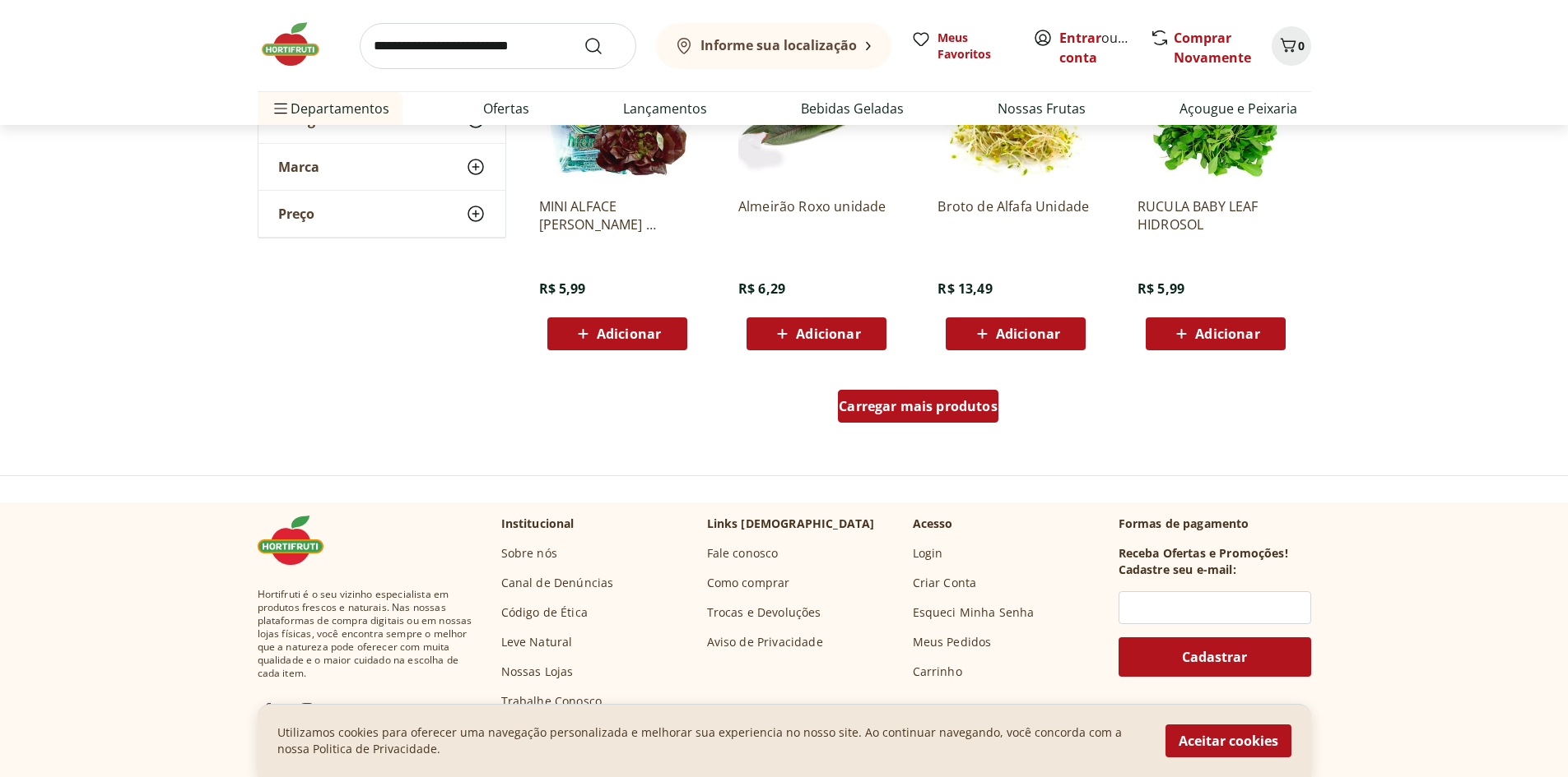
click at [911, 400] on span "Carregar mais produtos" at bounding box center [918, 406] width 159 height 14
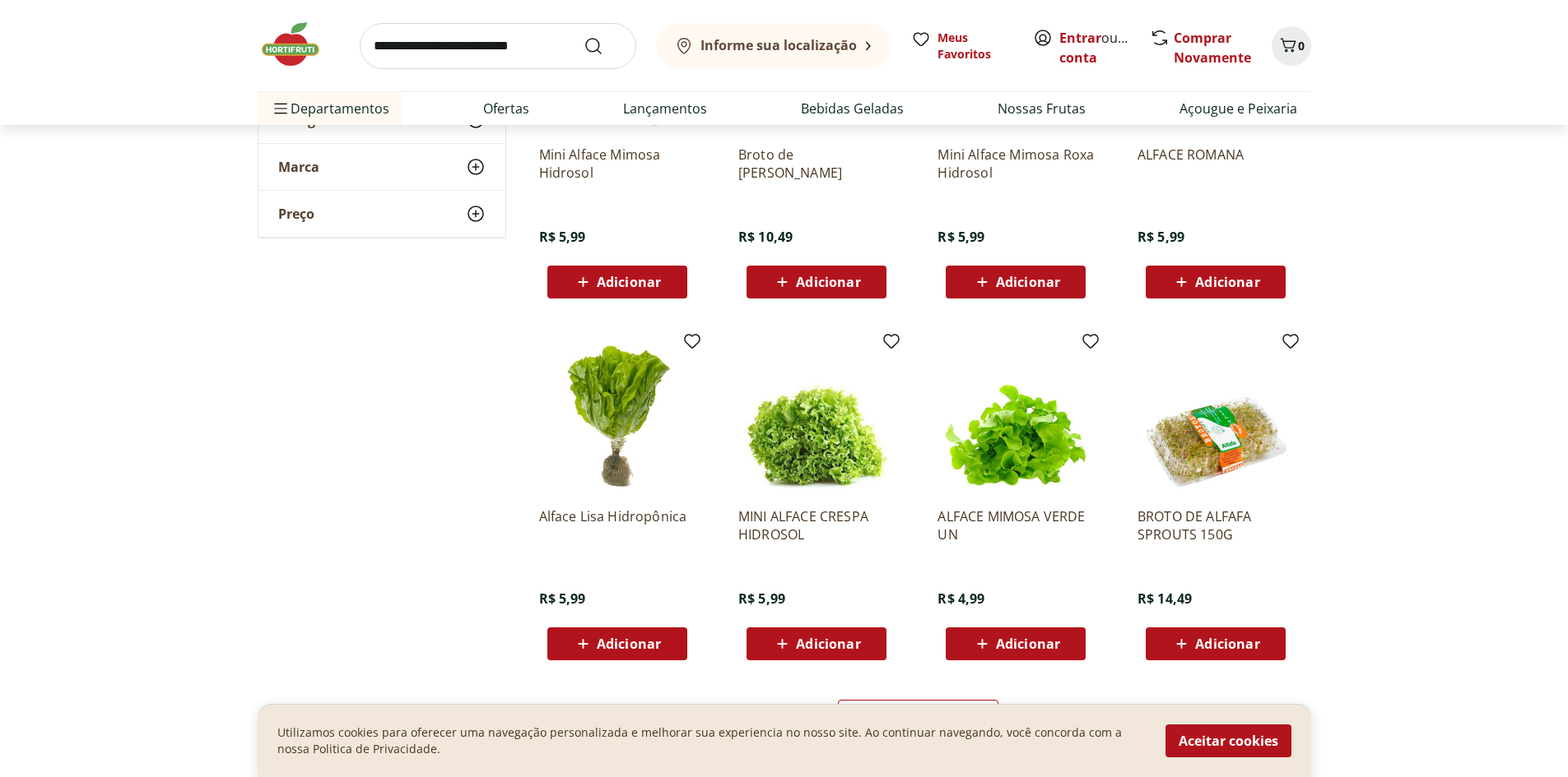
scroll to position [2879, 0]
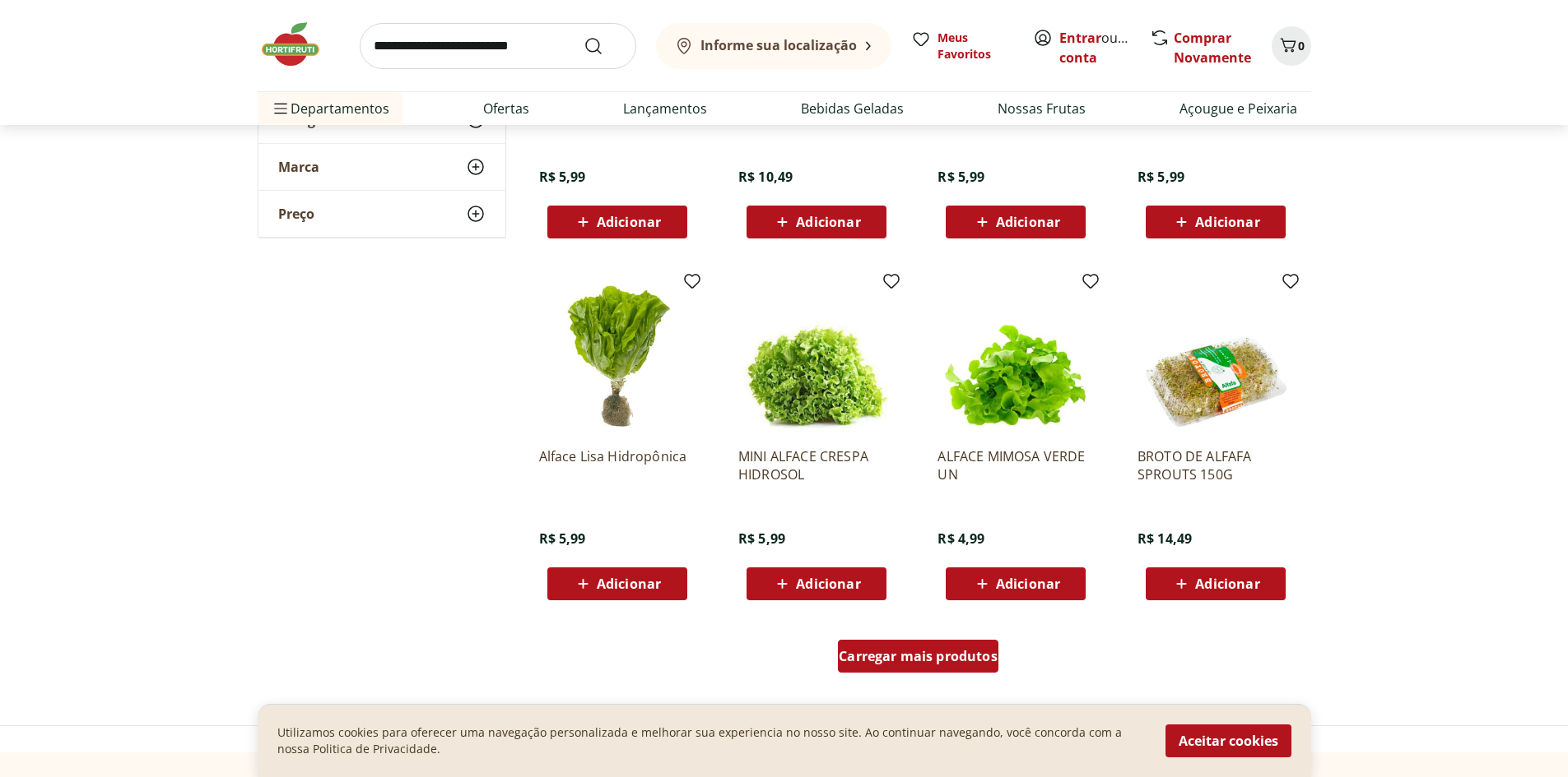
click at [962, 654] on span "Carregar mais produtos" at bounding box center [918, 656] width 159 height 14
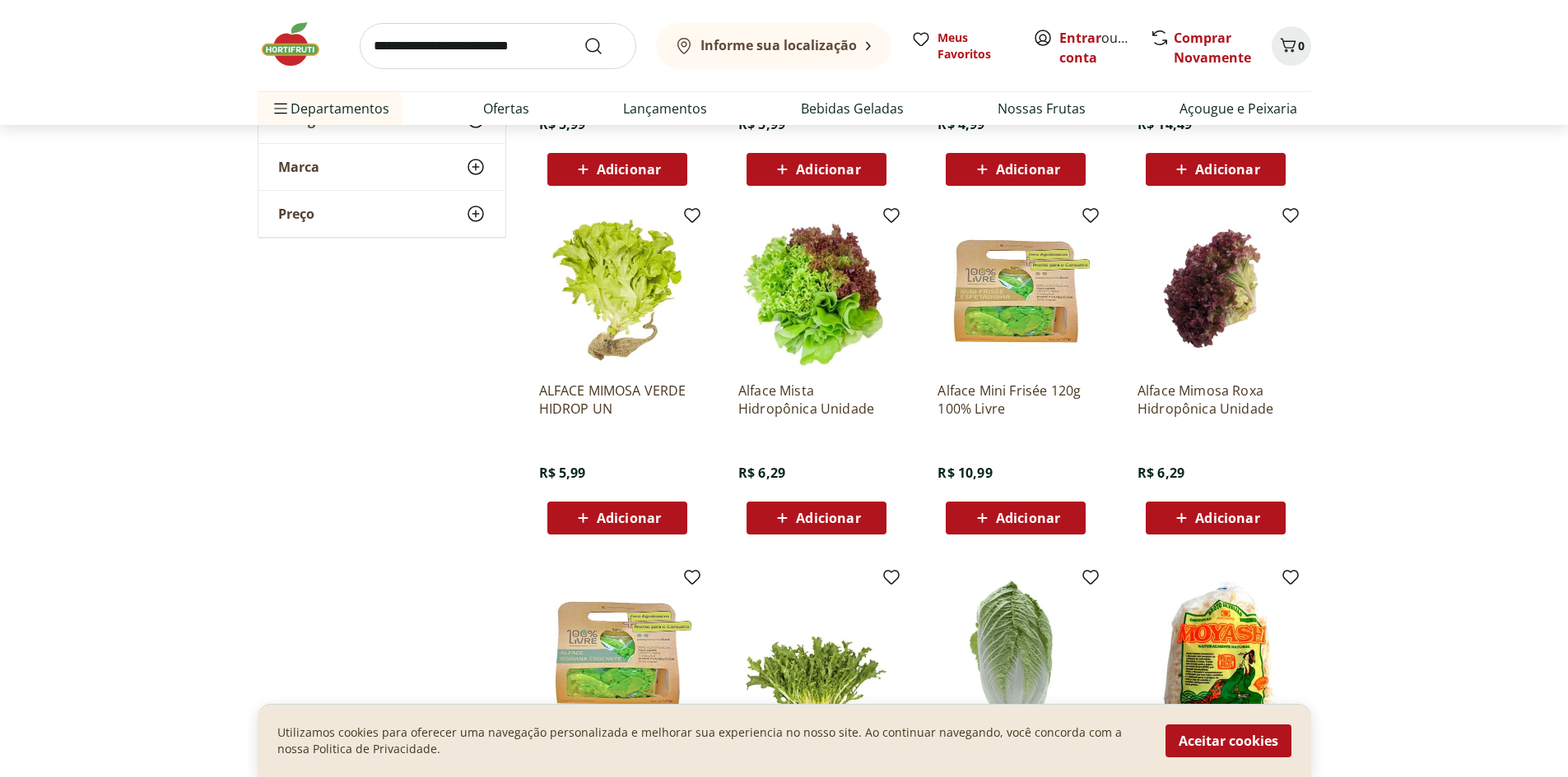
scroll to position [3607, 0]
